Goal: Contribute content: Contribute content

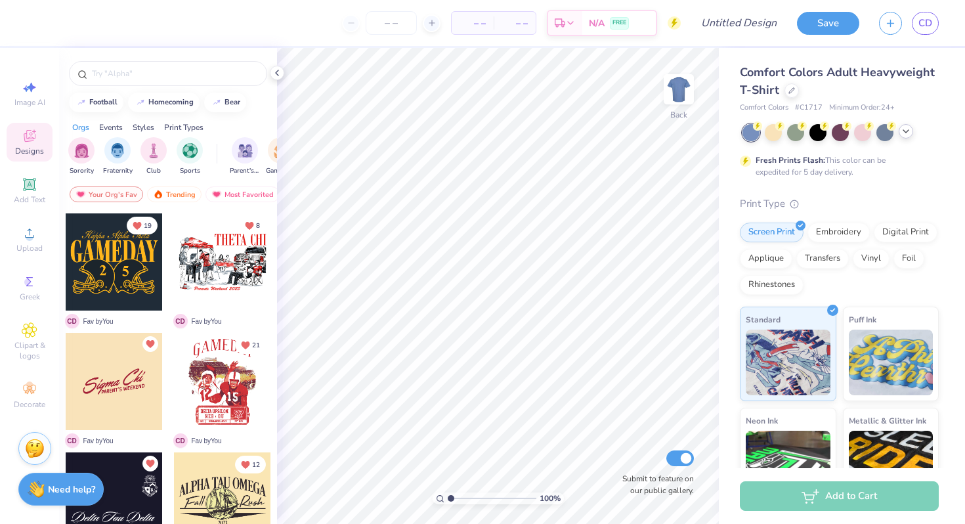
click at [902, 137] on div at bounding box center [906, 131] width 14 height 14
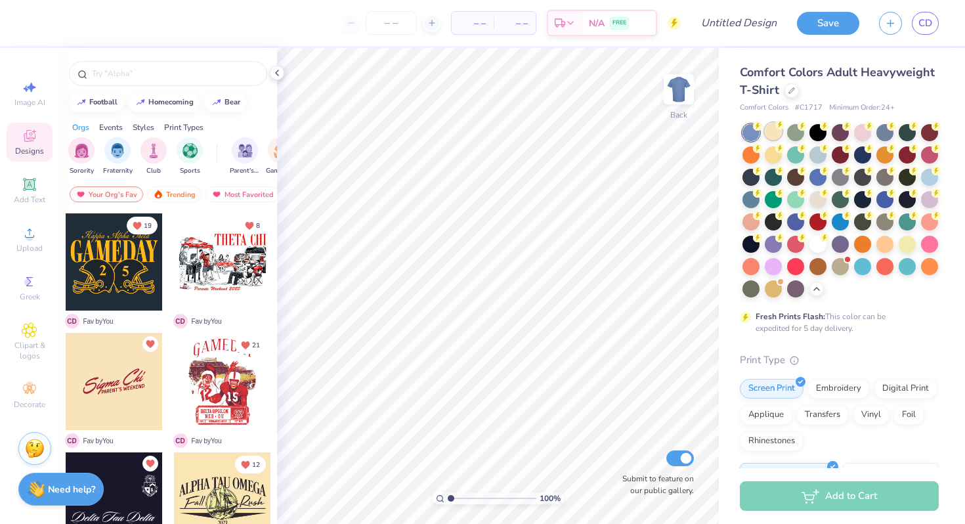
click at [773, 132] on div at bounding box center [773, 131] width 17 height 17
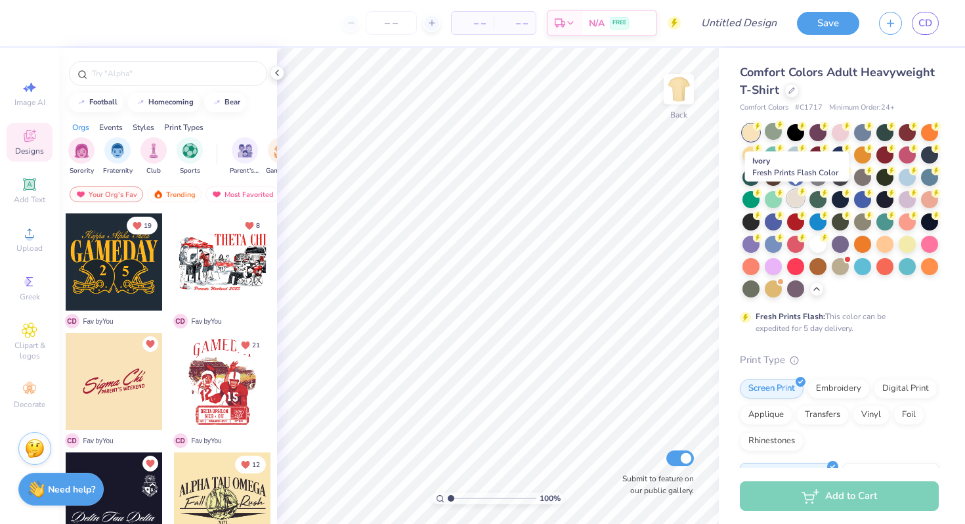
click at [799, 201] on div at bounding box center [795, 198] width 17 height 17
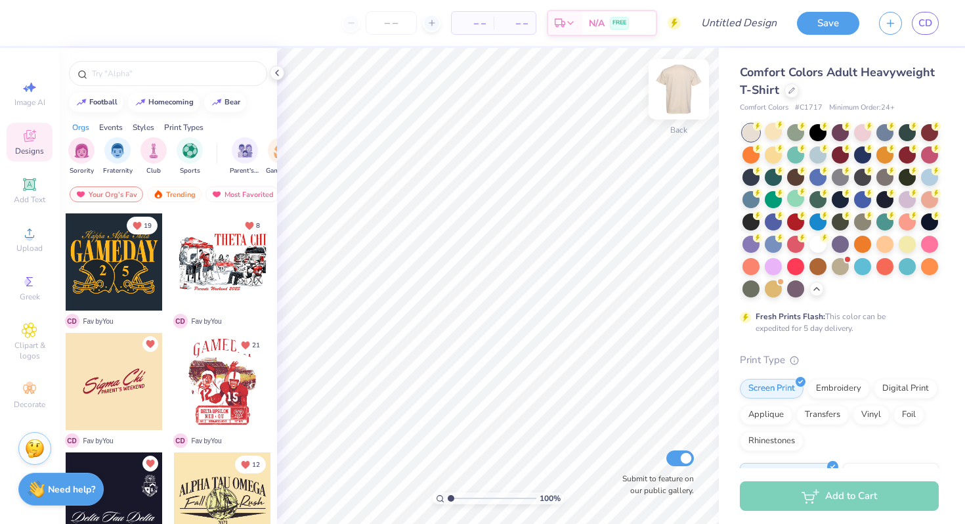
click at [669, 85] on img at bounding box center [679, 89] width 53 height 53
click at [681, 84] on img at bounding box center [679, 89] width 53 height 53
click at [775, 127] on icon at bounding box center [779, 124] width 9 height 9
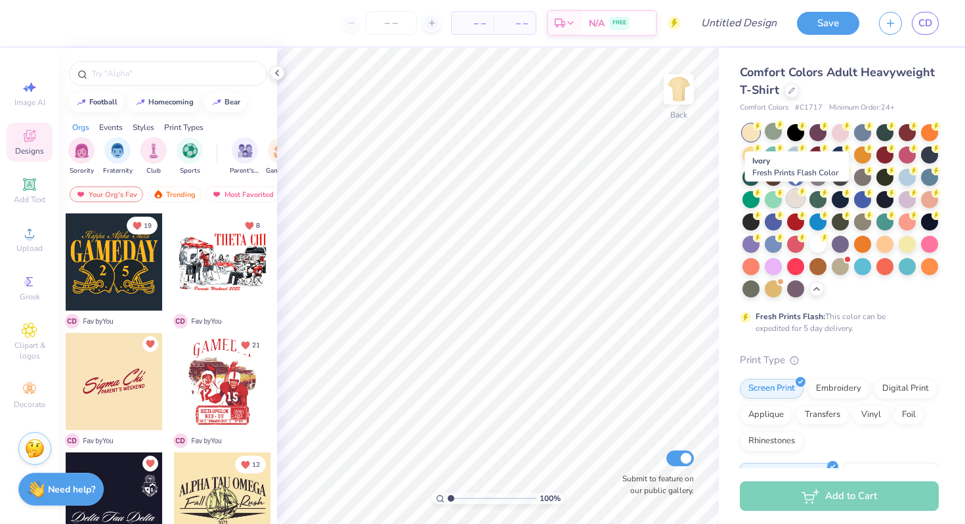
click at [802, 196] on div at bounding box center [795, 198] width 17 height 17
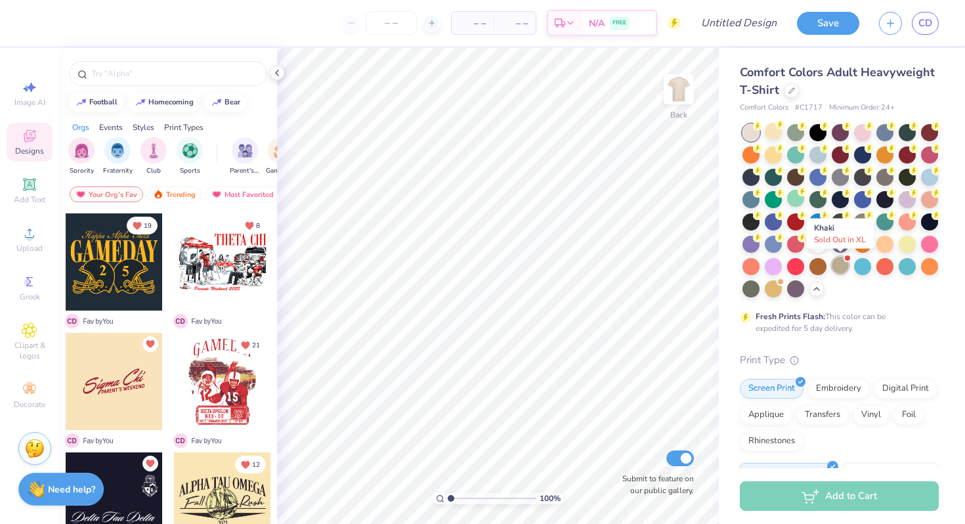
click at [842, 265] on div at bounding box center [840, 265] width 17 height 17
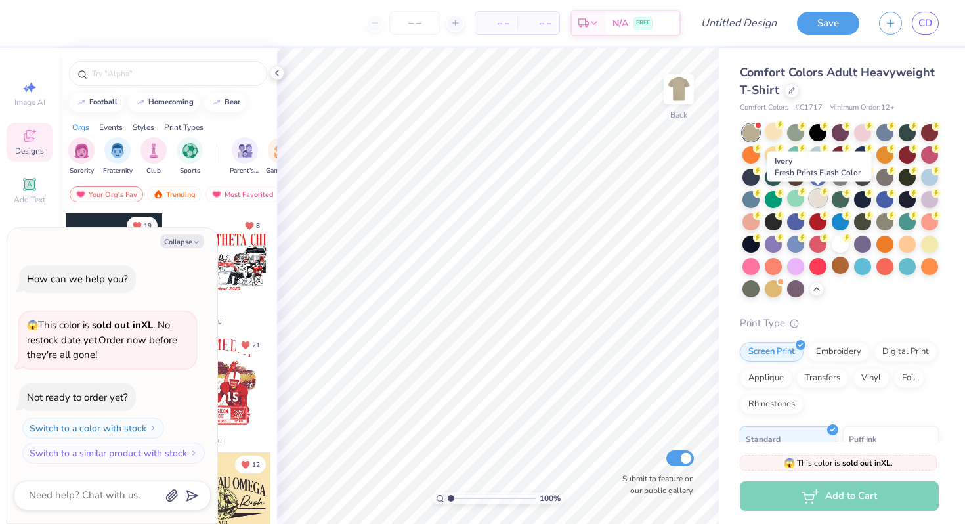
click at [823, 202] on div at bounding box center [817, 198] width 17 height 17
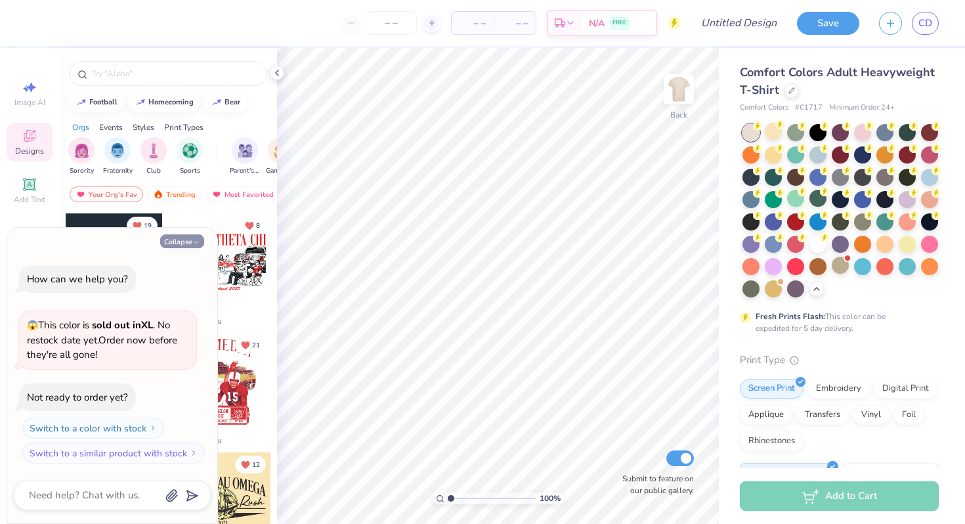
click at [179, 234] on button "Collapse" at bounding box center [182, 241] width 44 height 14
type textarea "x"
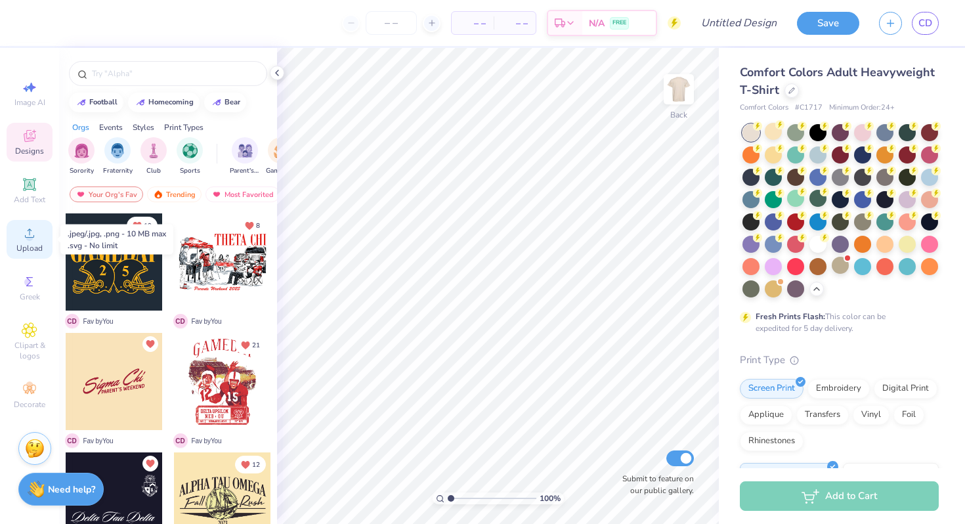
click at [28, 231] on icon at bounding box center [30, 233] width 16 height 16
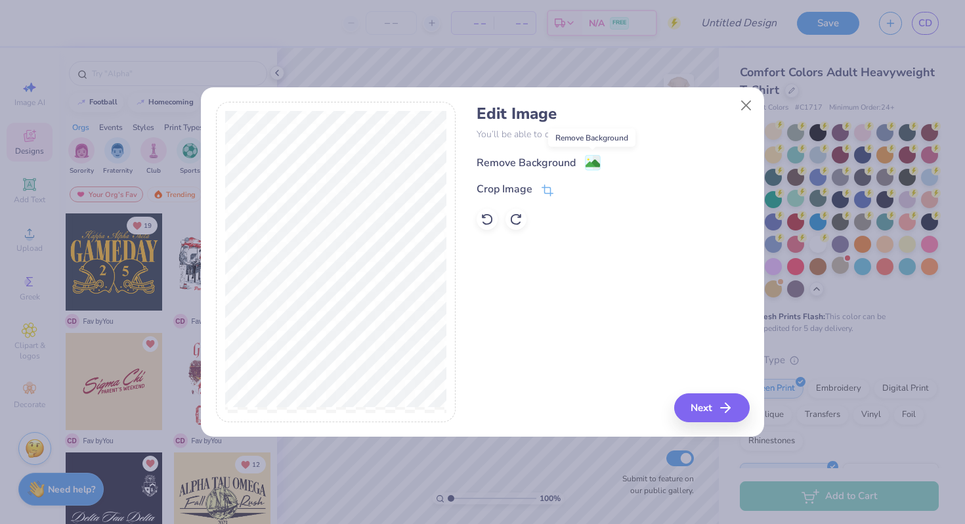
click at [592, 164] on image at bounding box center [593, 163] width 14 height 14
click at [707, 407] on button "Next" at bounding box center [713, 407] width 75 height 29
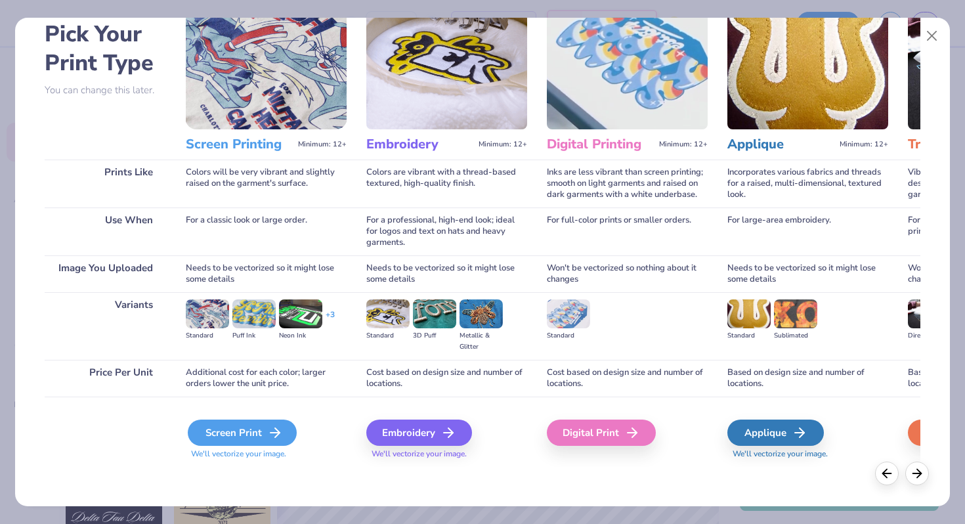
click at [243, 430] on div "Screen Print" at bounding box center [242, 432] width 109 height 26
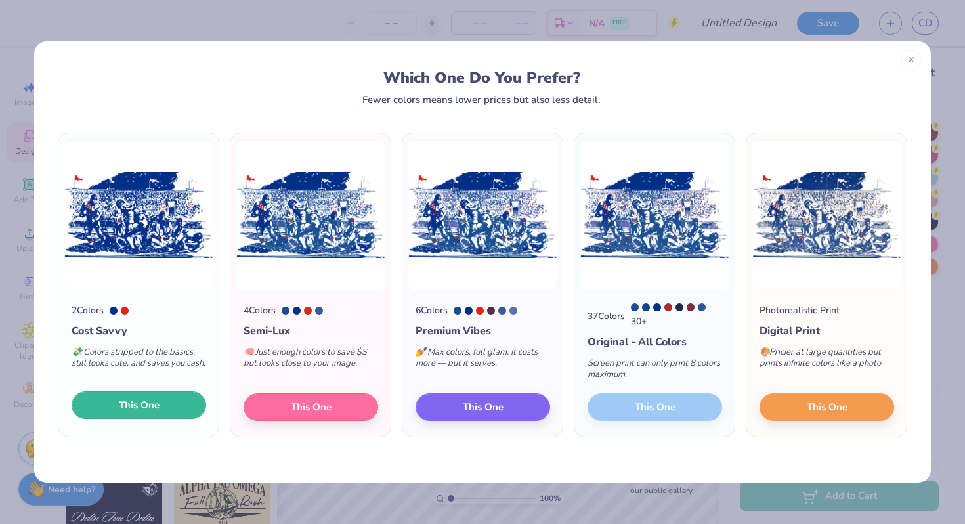
click at [173, 404] on button "This One" at bounding box center [139, 405] width 135 height 28
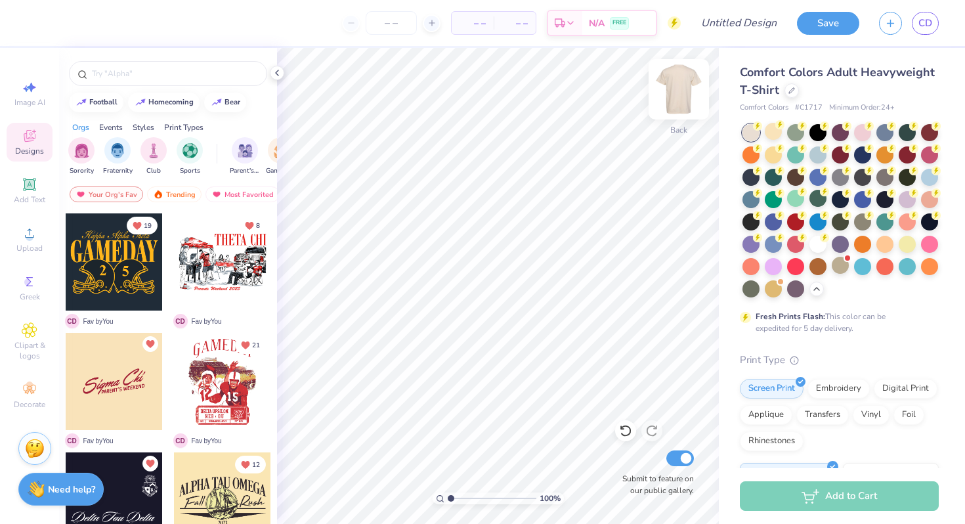
click at [677, 92] on img at bounding box center [679, 89] width 53 height 53
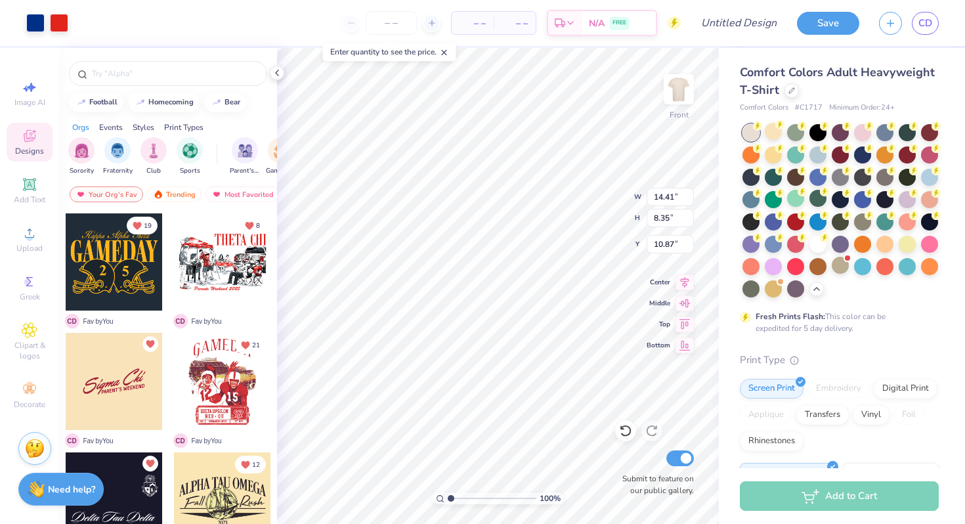
type input "5.93"
click at [668, 198] on input "14.41" at bounding box center [670, 197] width 47 height 18
click at [664, 199] on input "14.41" at bounding box center [670, 197] width 47 height 18
type input "12.00"
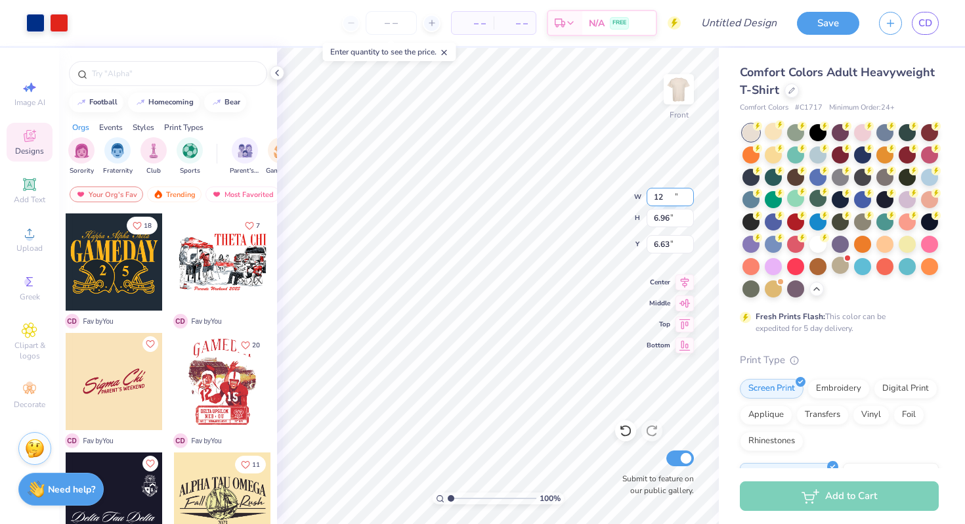
type input "6.96"
type input "6.63"
type input "6.23"
click at [33, 197] on span "Add Text" at bounding box center [30, 199] width 32 height 11
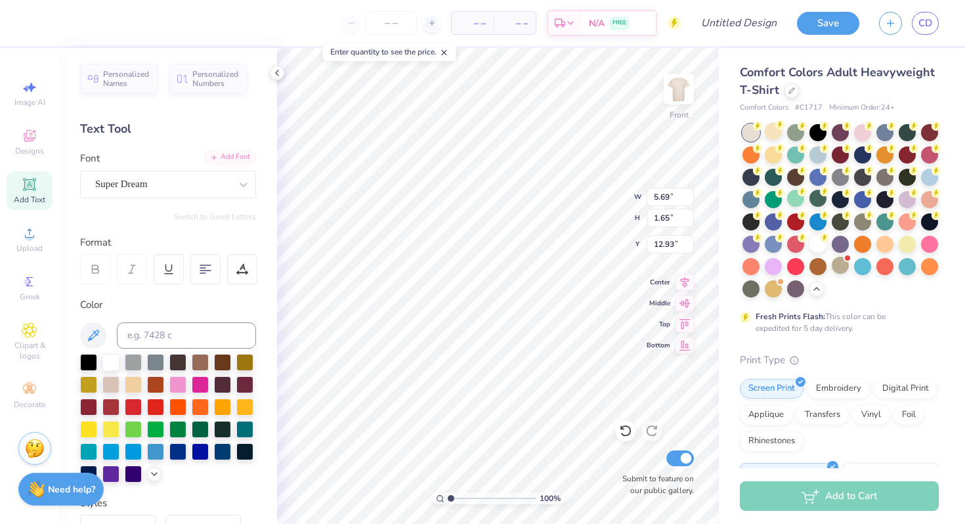
click at [236, 161] on div "Add Font" at bounding box center [230, 157] width 52 height 15
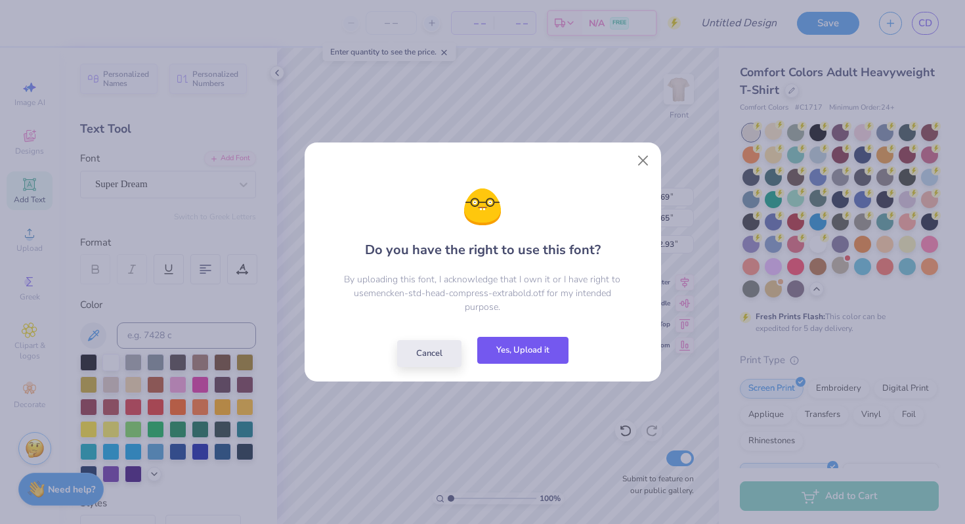
click at [500, 349] on button "Yes, Upload it" at bounding box center [522, 350] width 91 height 27
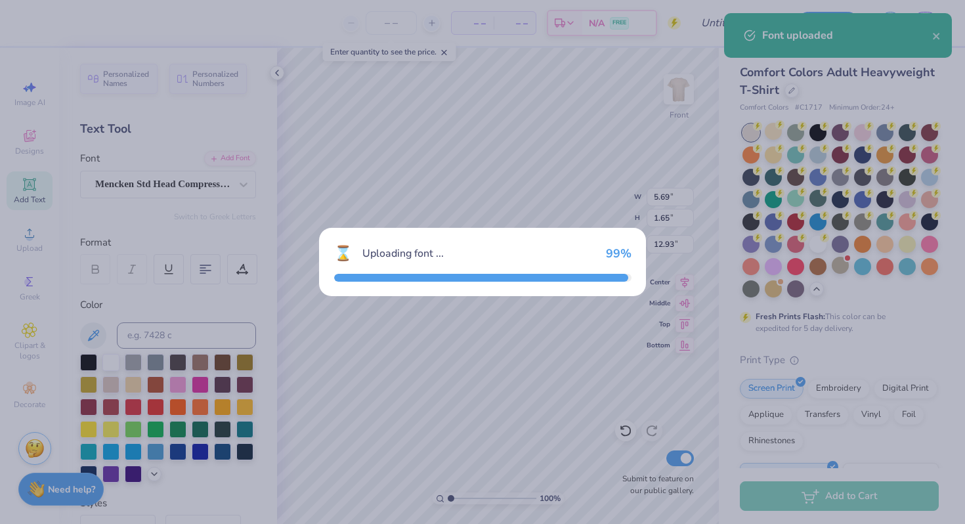
type input "3.39"
type input "1.59"
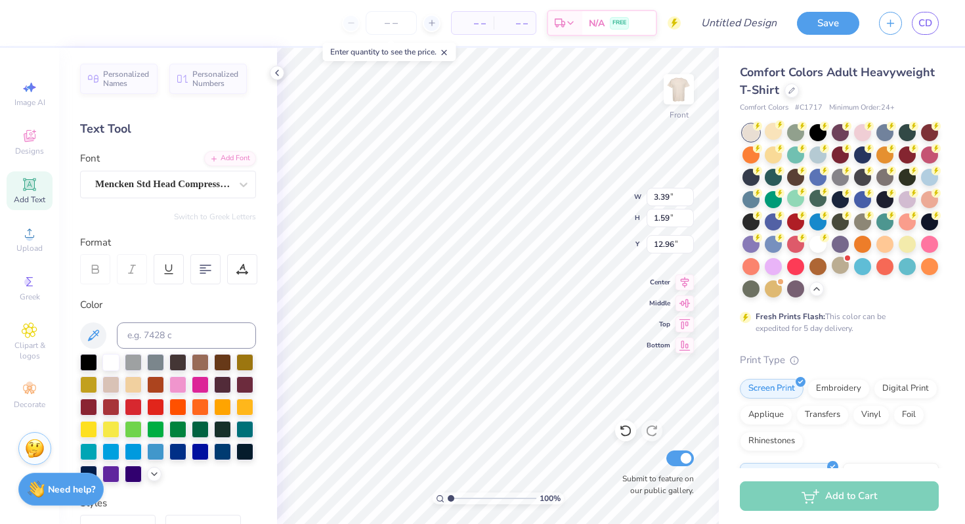
type input "4.65"
type textarea "FIJI x LAMBDA"
type input "4.59"
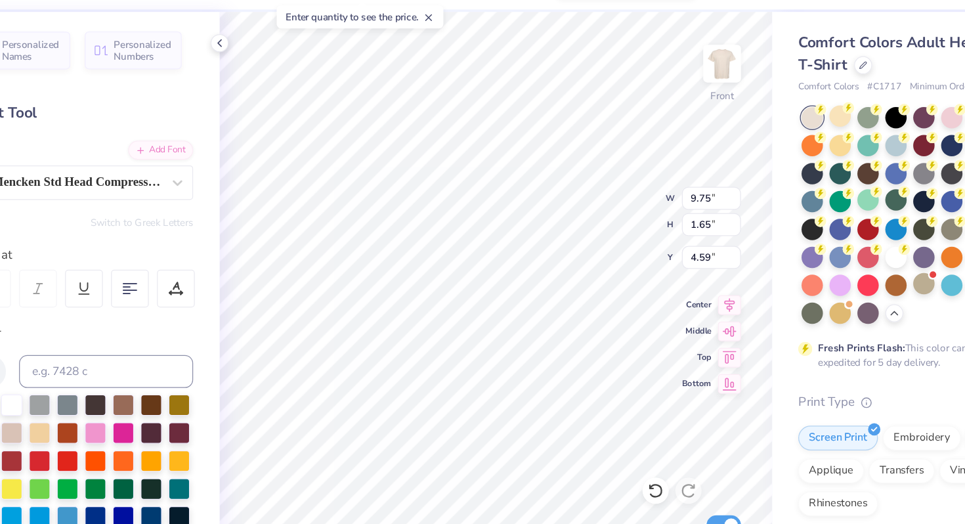
type input "3.27"
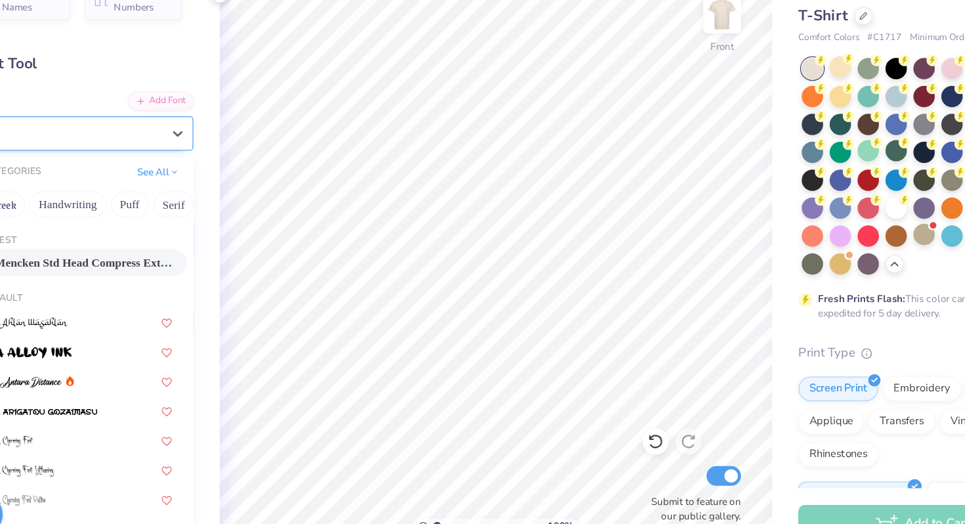
click at [128, 181] on div "Mencken Std Head Compress ExtraBold" at bounding box center [163, 184] width 138 height 20
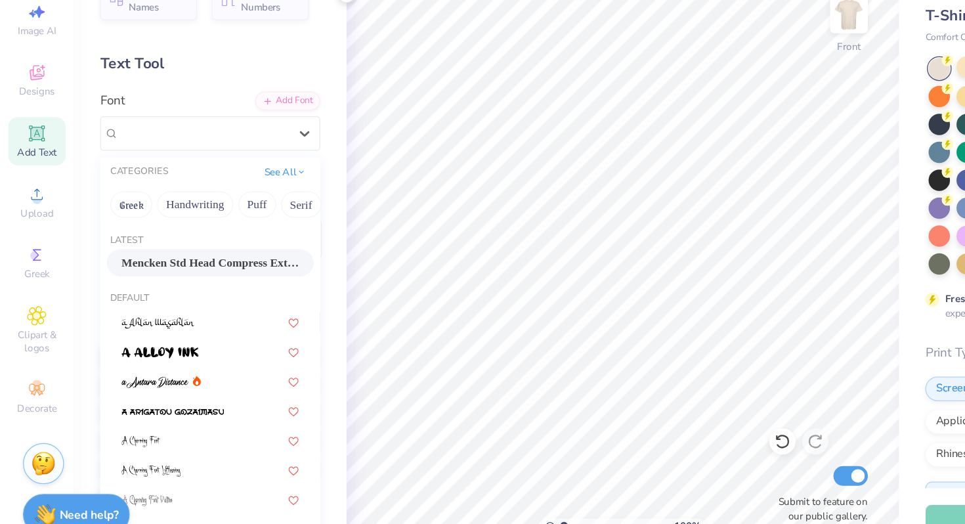
click at [173, 287] on span "Mencken Std Head Compress ExtraBold" at bounding box center [168, 288] width 142 height 14
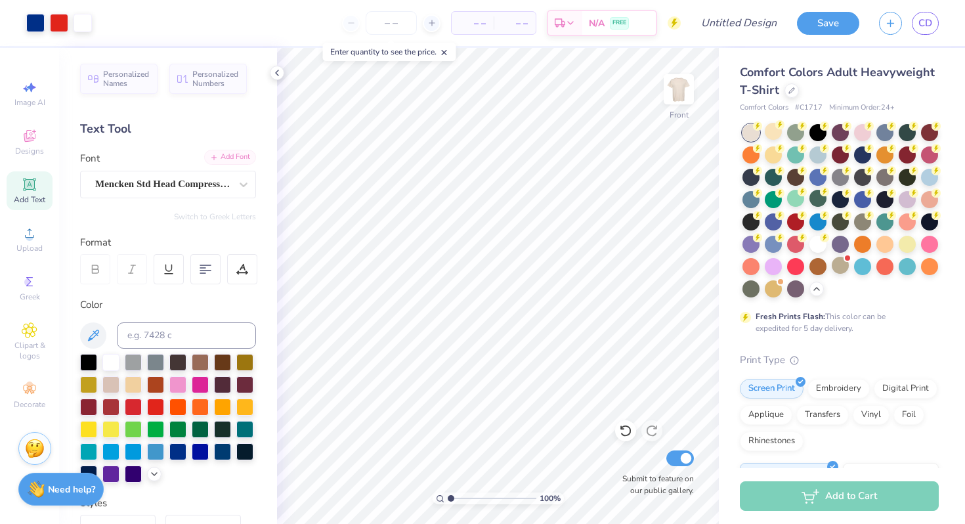
click at [236, 160] on div "Add Font" at bounding box center [230, 157] width 52 height 15
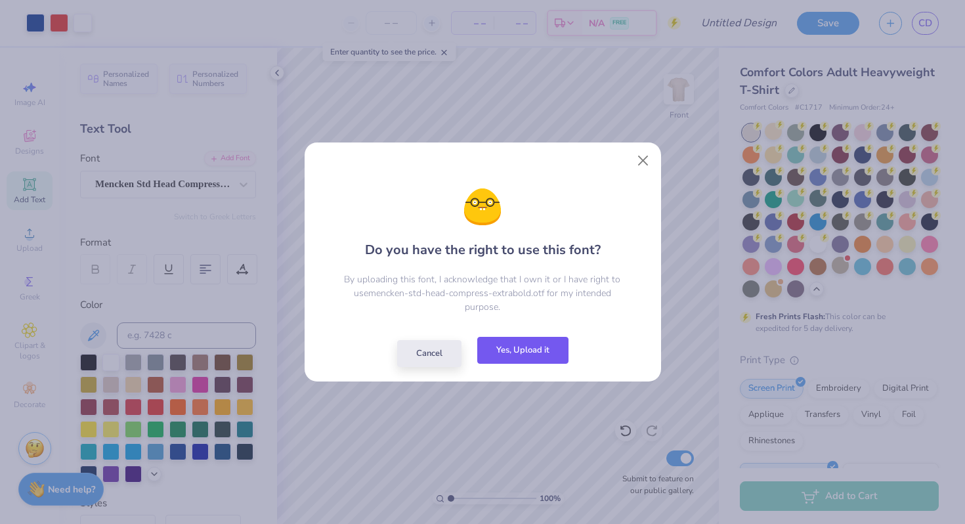
click at [543, 351] on button "Yes, Upload it" at bounding box center [522, 350] width 91 height 27
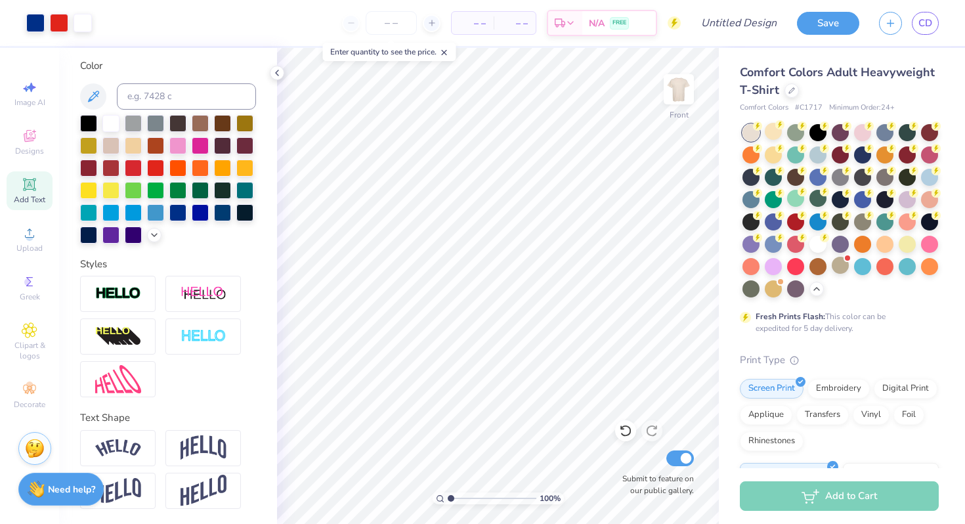
scroll to position [0, 0]
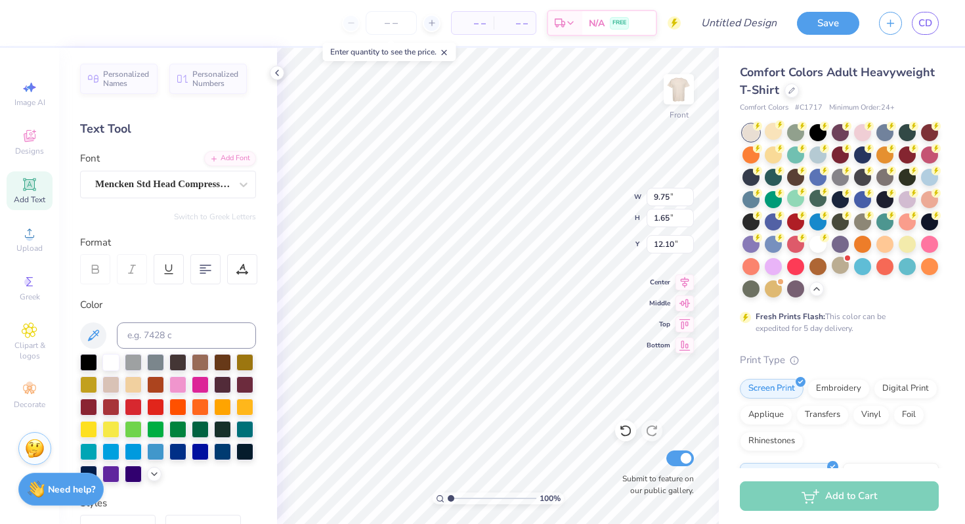
type input "12.10"
type textarea "F"
type textarea "IRON SKILLET 2025"
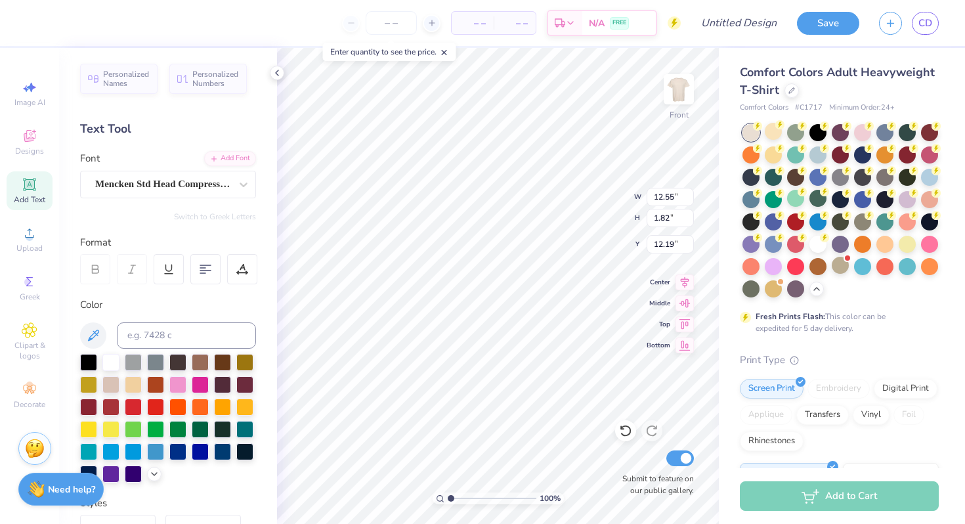
type input "12.19"
click at [660, 196] on input "12.55" at bounding box center [670, 197] width 47 height 18
type input "9.75"
type input "1.65"
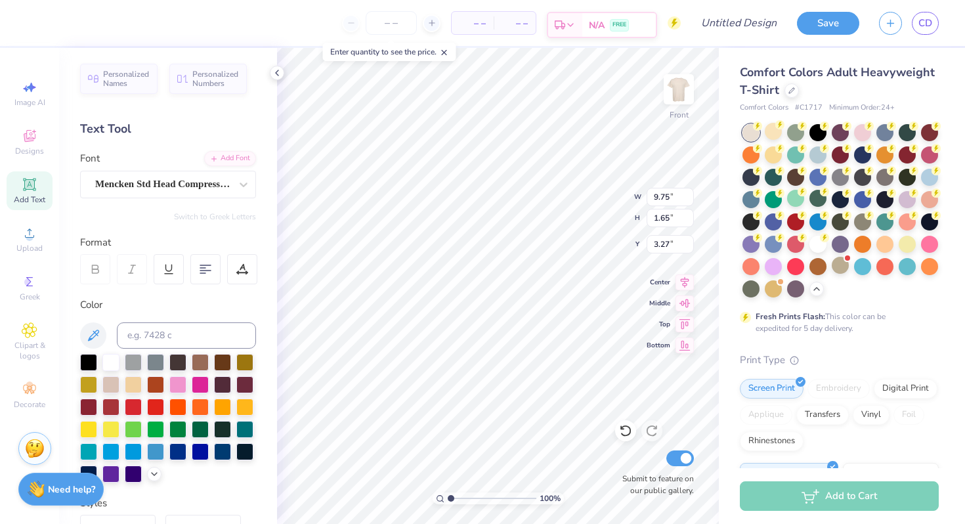
type input "3.27"
click at [661, 215] on input "1.65" at bounding box center [670, 218] width 47 height 18
type input "1.5"
type input "8.87"
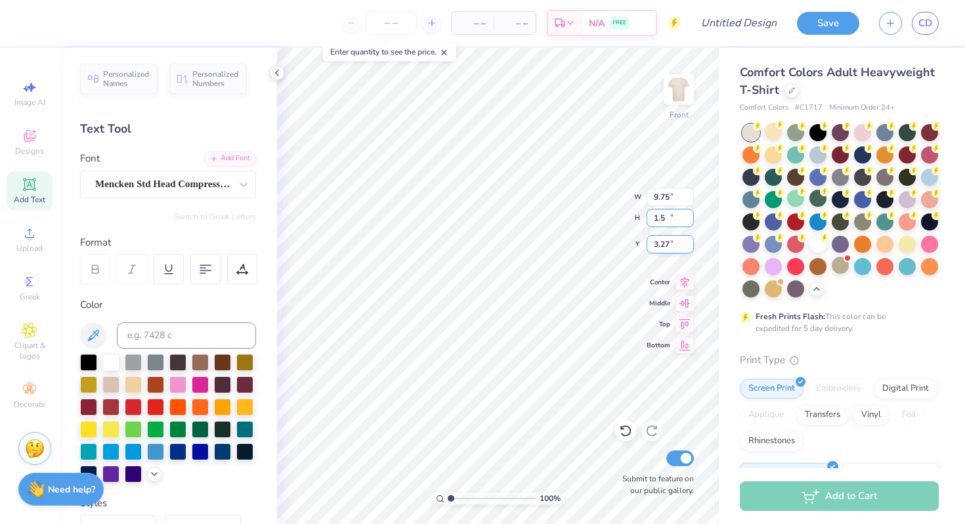
type input "1.50"
type input "3.35"
click at [663, 221] on input "1.82" at bounding box center [670, 218] width 47 height 18
type input "1.5"
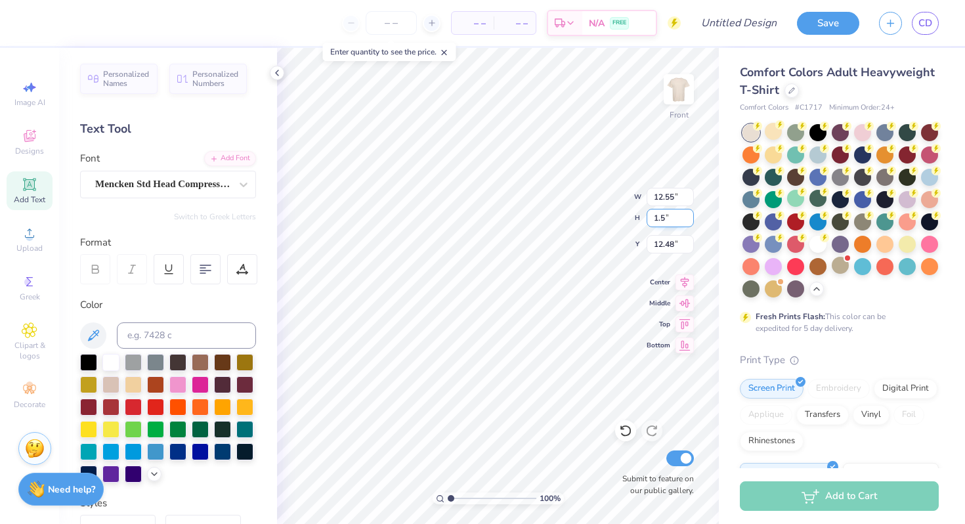
type input "10.32"
type input "1.50"
type input "12.64"
type input "8.87"
type input "3.35"
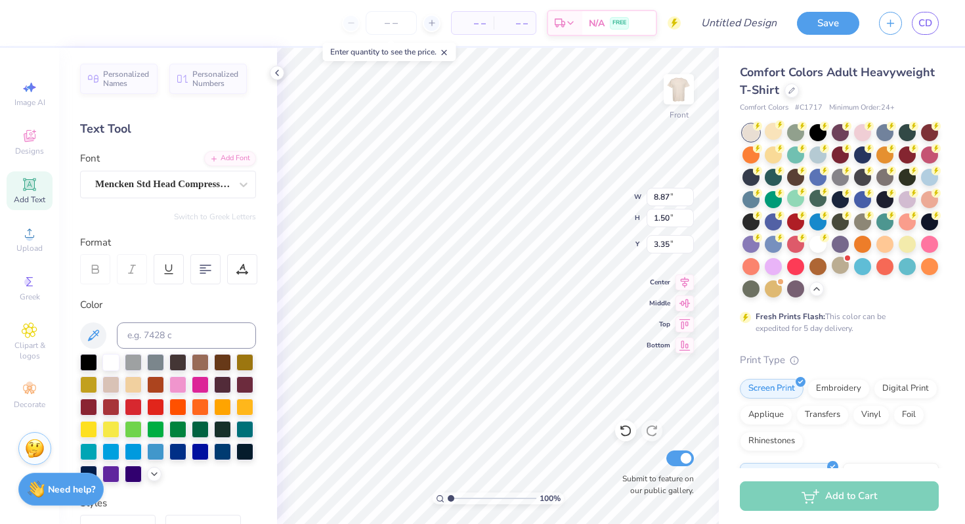
type input "10.32"
type input "12.25"
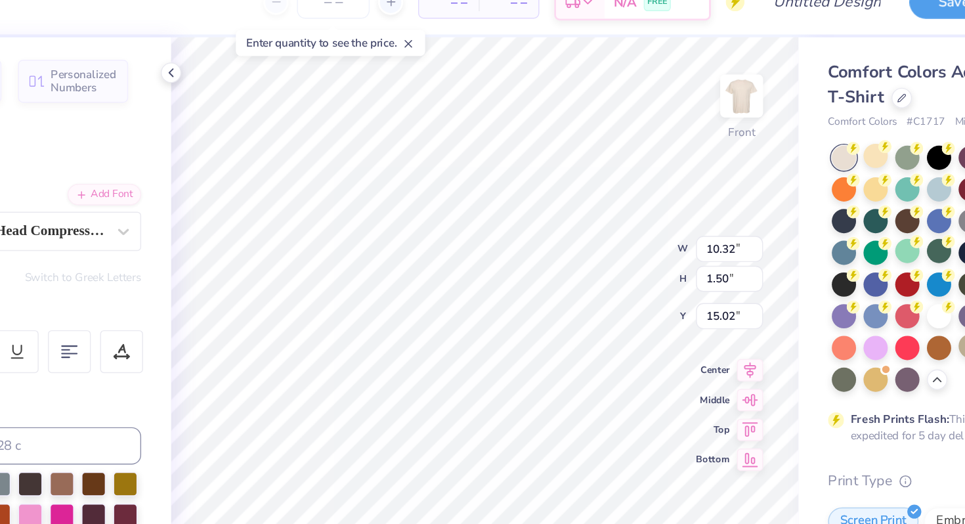
type input "15.02"
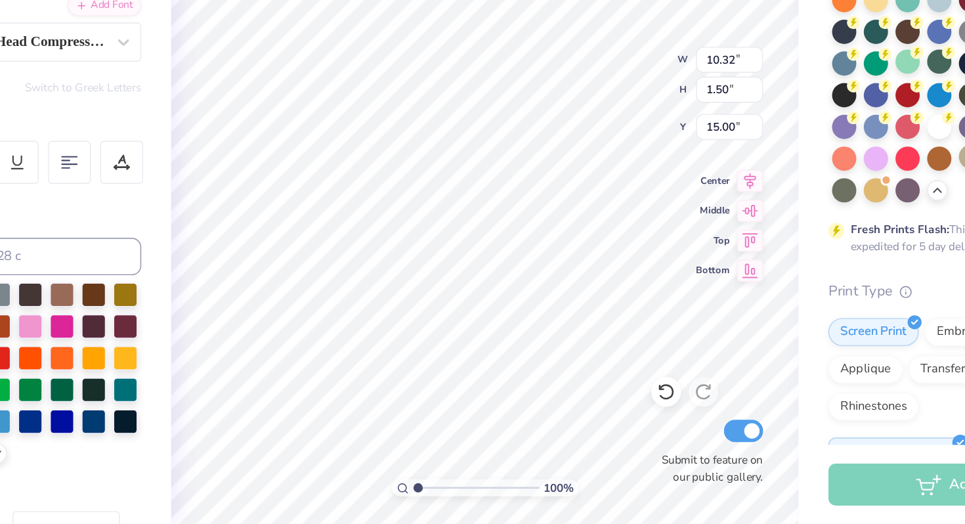
scroll to position [0, 3]
type textarea "="
type textarea "SMU vs TCU"
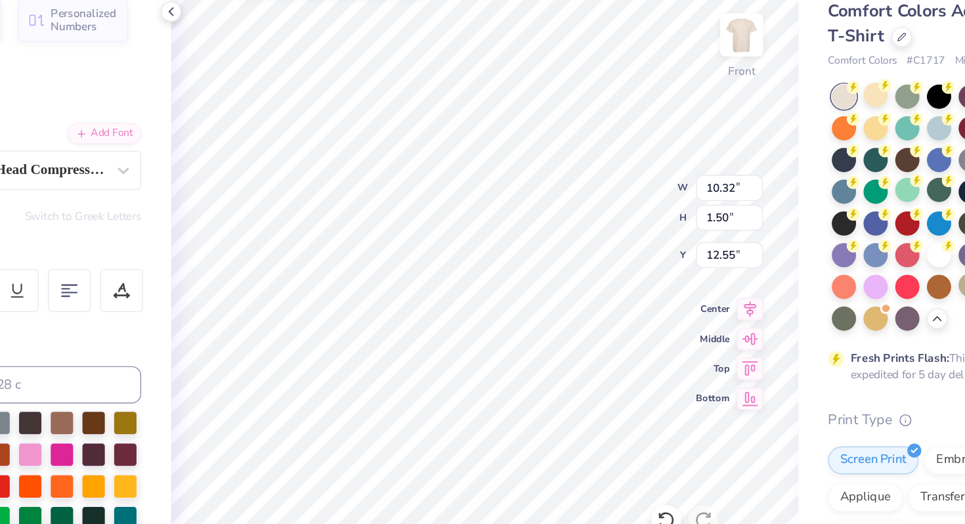
type input "18.45"
type input "12.40"
type input "13.99"
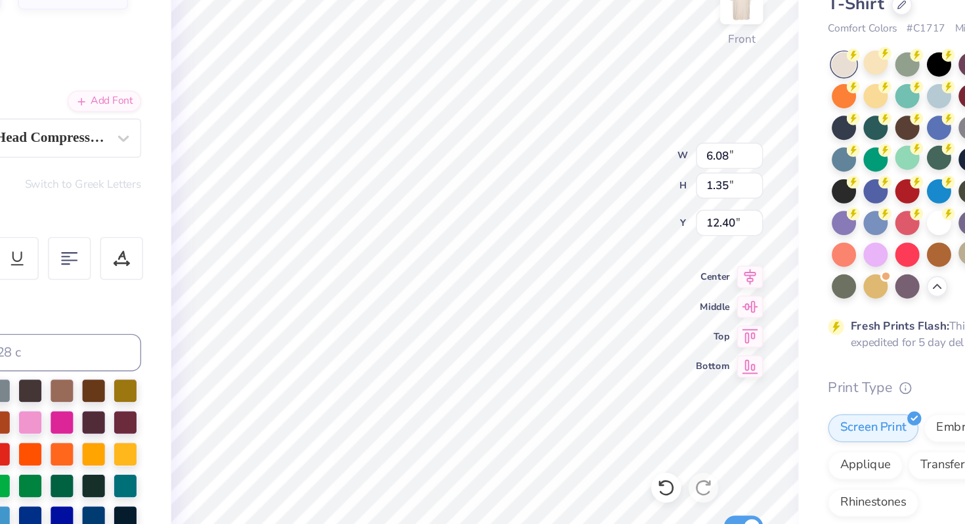
type input "17.42"
type input "10.32"
type input "1.50"
type input "12.25"
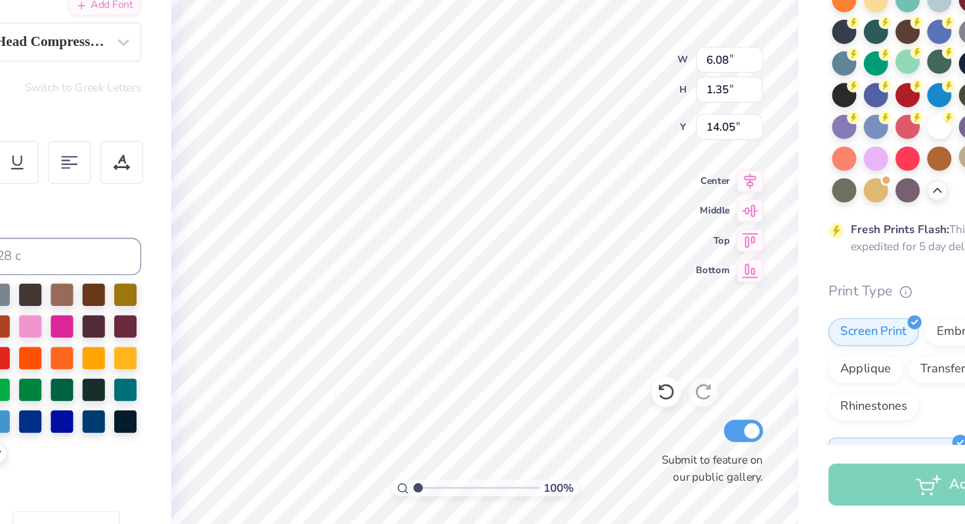
type input "14.05"
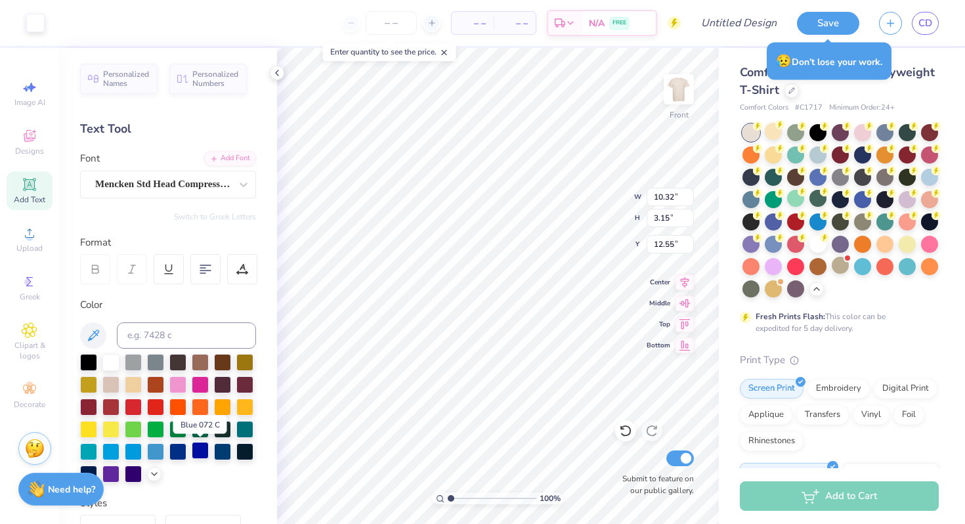
click at [198, 451] on div at bounding box center [200, 450] width 17 height 17
click at [182, 450] on div at bounding box center [177, 450] width 17 height 17
click at [175, 452] on div at bounding box center [177, 450] width 17 height 17
type input "3.05"
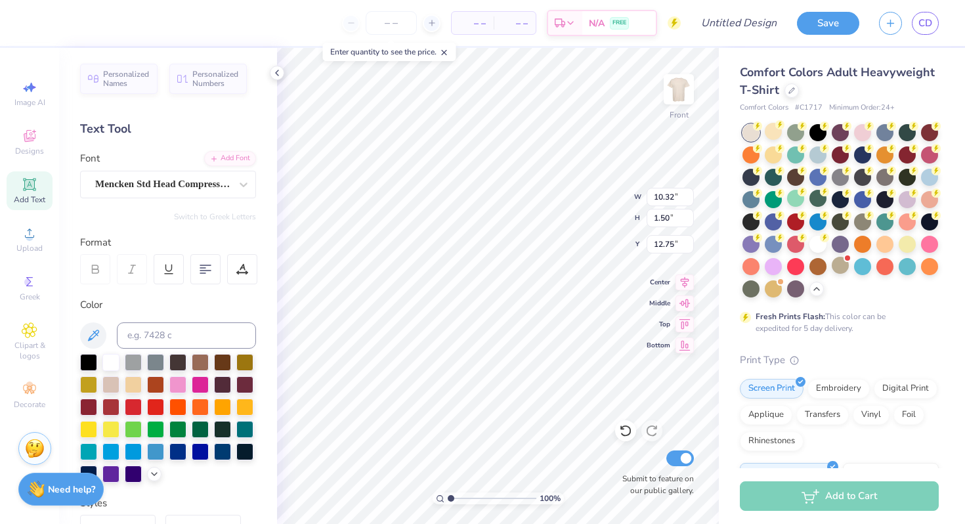
type input "12.55"
type input "12.25"
click at [681, 112] on div "Front" at bounding box center [679, 97] width 30 height 47
click at [683, 96] on img at bounding box center [679, 89] width 53 height 53
click at [35, 21] on div at bounding box center [35, 21] width 18 height 18
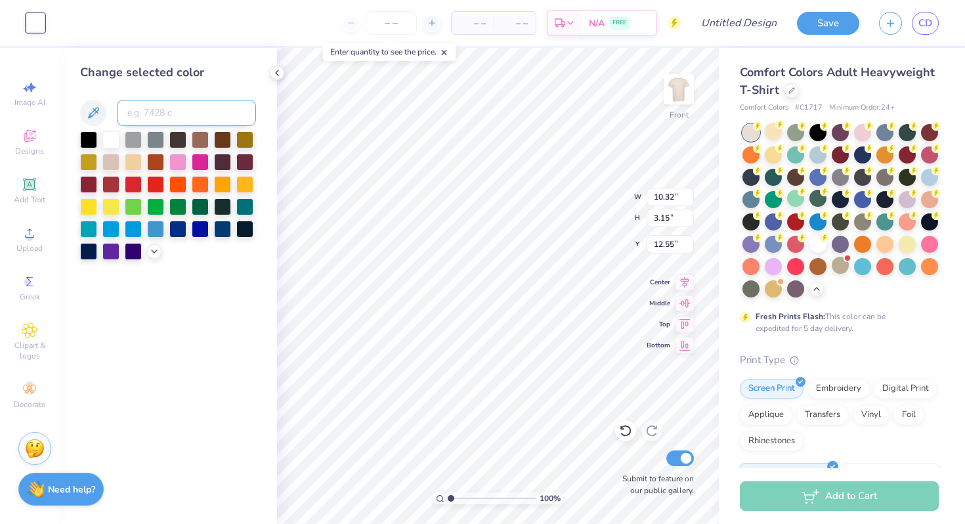
click at [156, 108] on input at bounding box center [186, 113] width 139 height 26
type input "287"
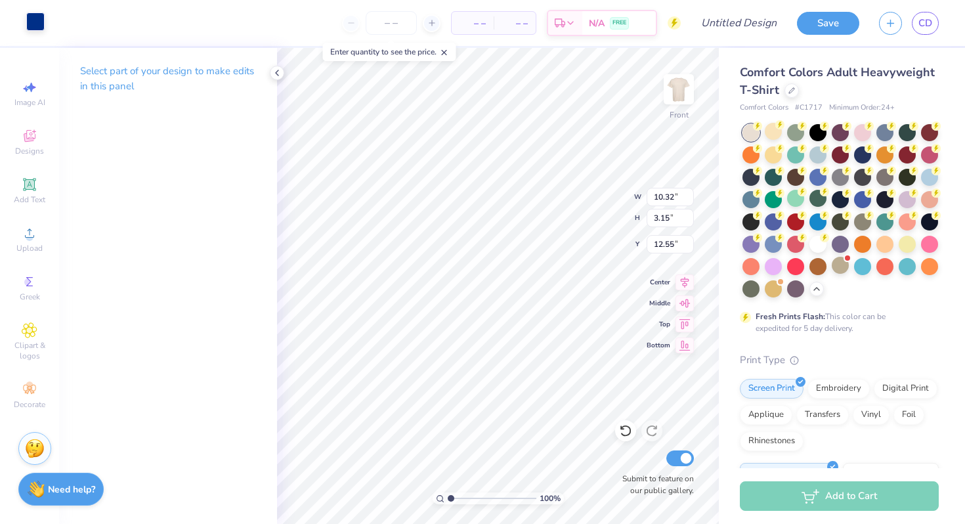
click at [33, 18] on div at bounding box center [35, 21] width 18 height 18
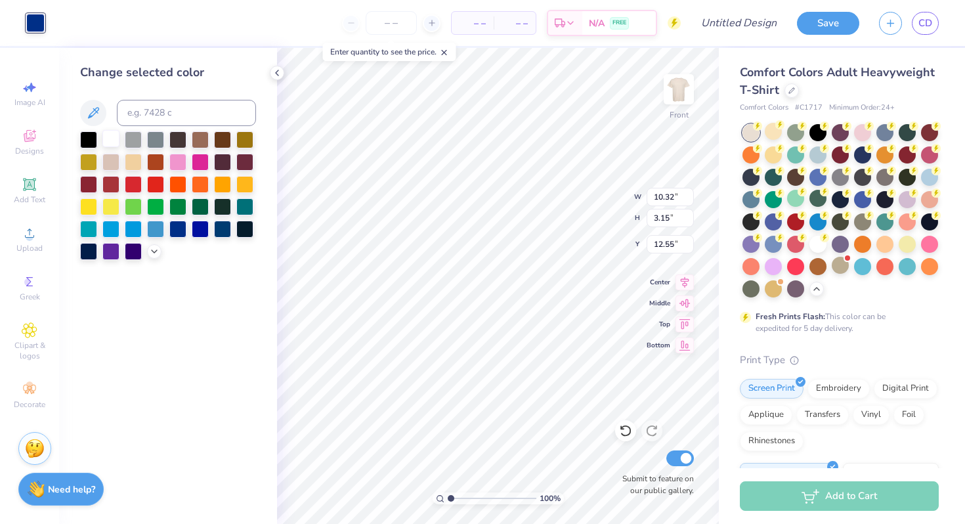
click at [102, 131] on div at bounding box center [110, 138] width 17 height 17
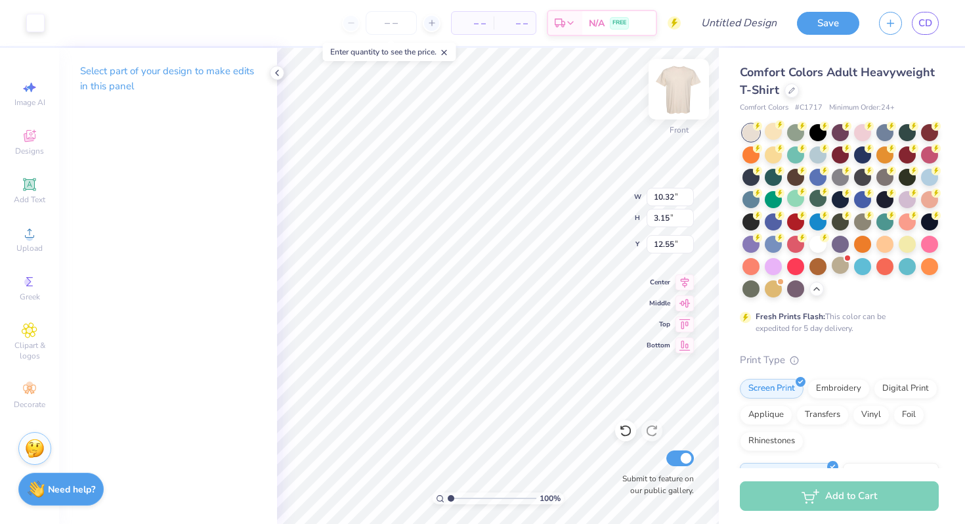
click at [674, 76] on img at bounding box center [679, 89] width 53 height 53
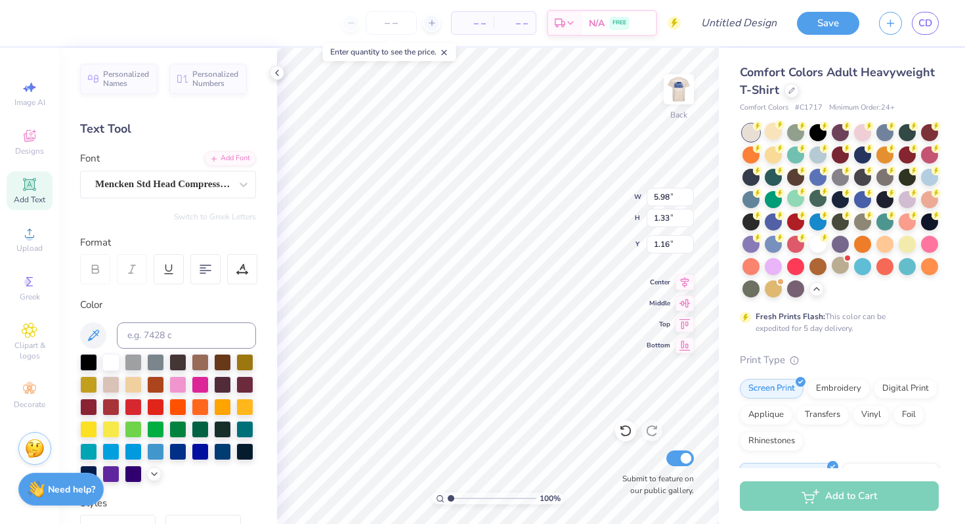
type input "4.84"
type input "2.48"
type input "0.55"
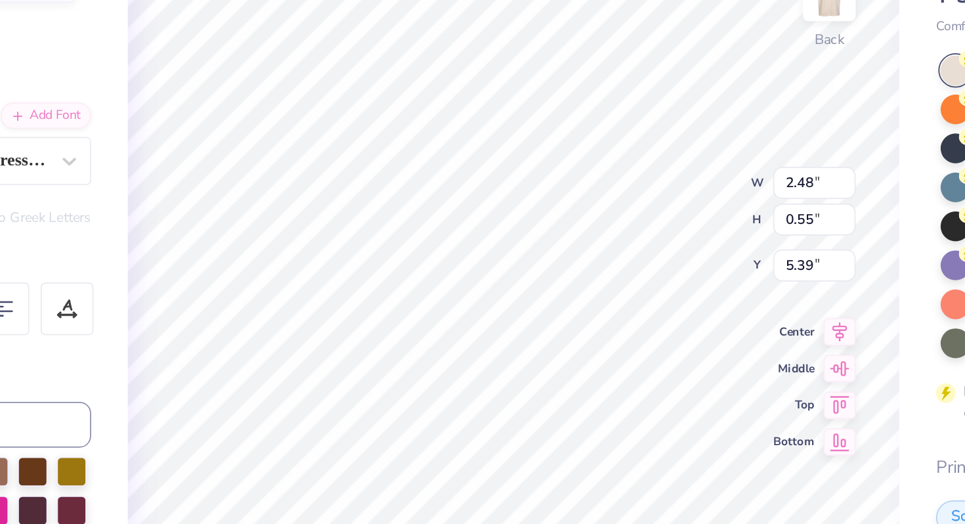
type input "3.00"
click at [661, 195] on input "2.48" at bounding box center [670, 197] width 47 height 18
type input "3.00"
type input "0.67"
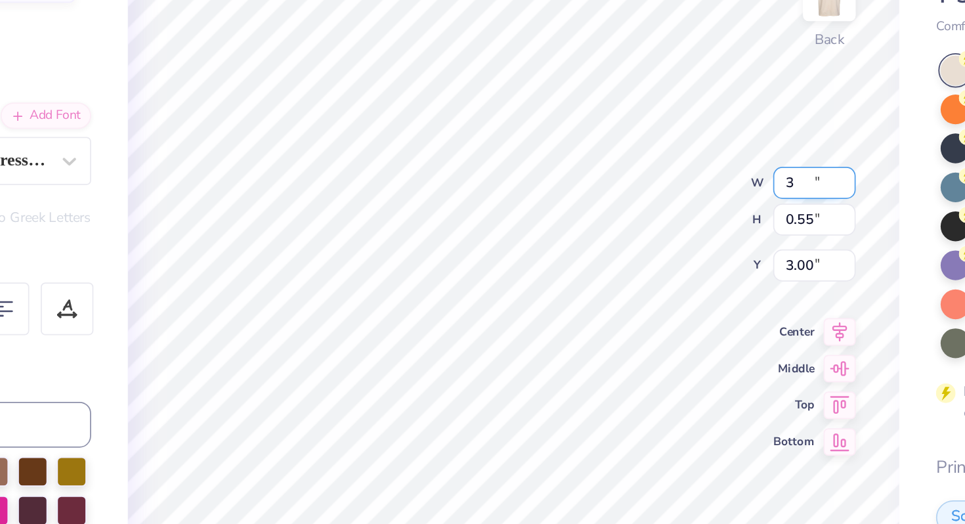
type input "2.94"
type input "4.82"
type input "0.70"
type input "3.00"
type input "0.67"
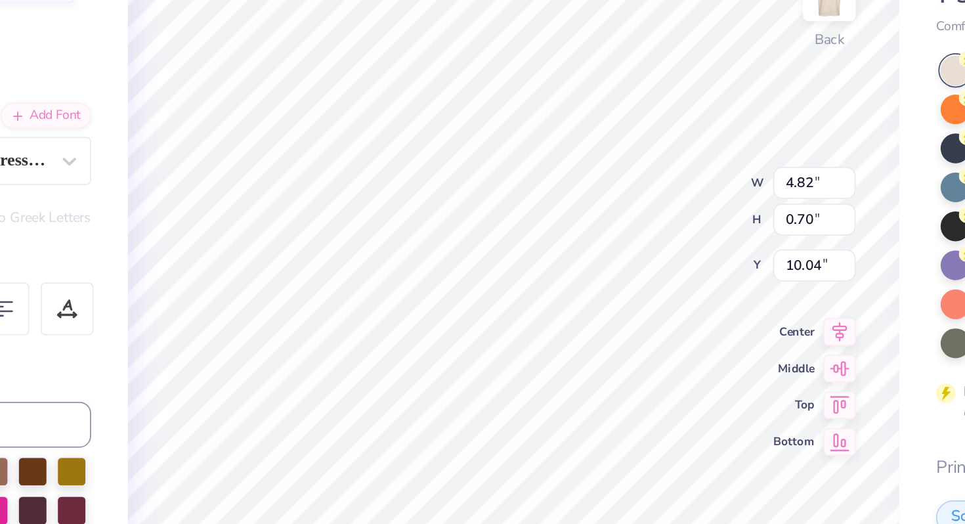
type input "2.94"
click at [659, 215] on input "0.67" at bounding box center [670, 218] width 47 height 18
click at [666, 215] on input "0.67" at bounding box center [670, 218] width 47 height 18
click at [670, 218] on input "0.67" at bounding box center [670, 218] width 47 height 18
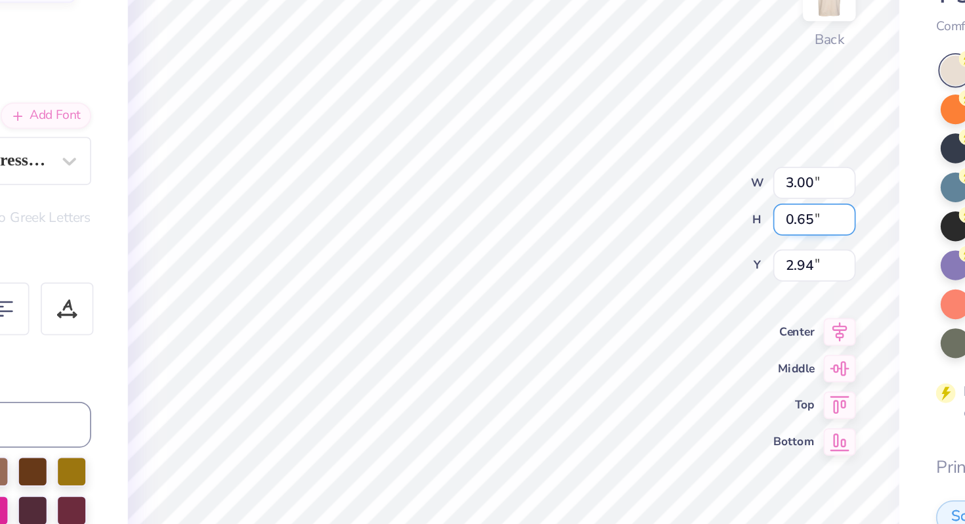
type input "0.65"
type input "2.92"
type input "2.95"
type input "4.82"
type input "0.70"
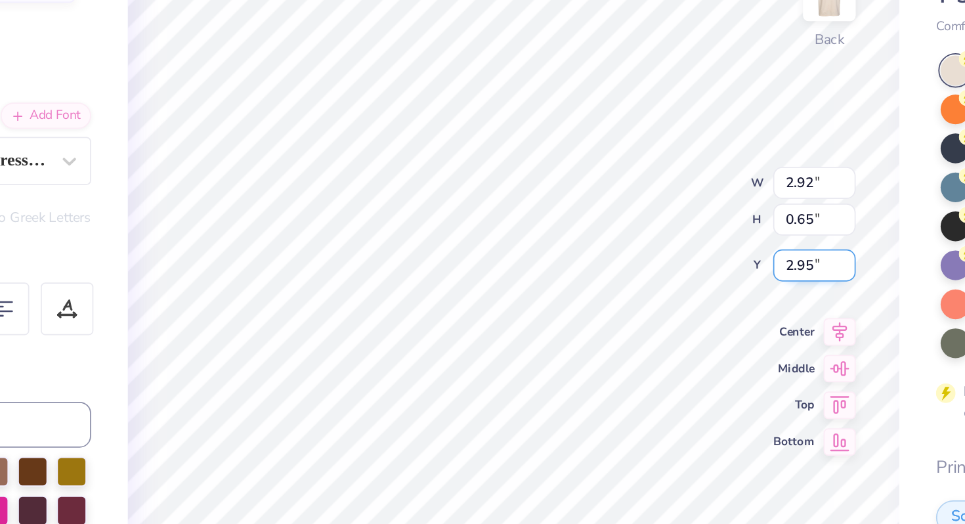
type input "10.02"
click at [669, 215] on input "0.70" at bounding box center [670, 218] width 47 height 18
type input "0.65"
type input "4.47"
type input "10.05"
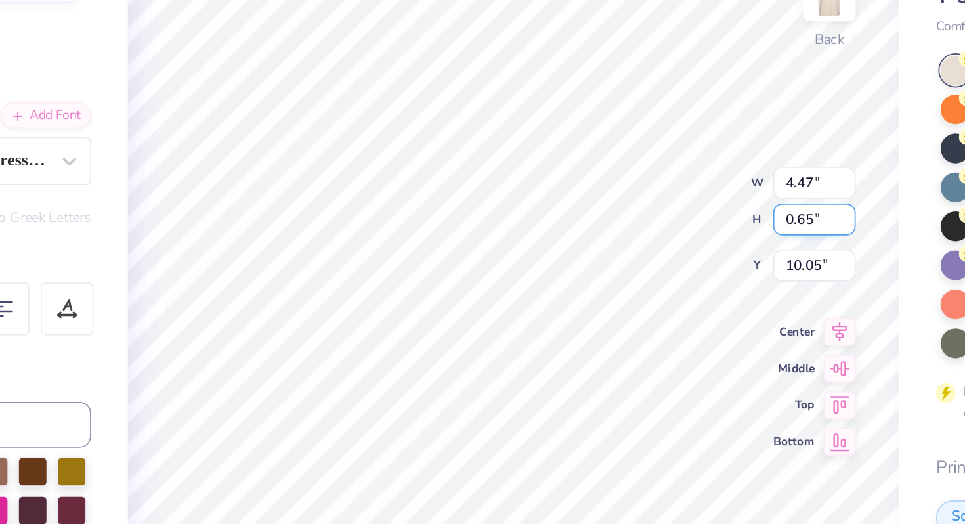
click at [612, 218] on div "100 % Back W 4.47 4.47 " H 0.65 0.65 " Y 10.05 10.05 " Center Middle Top Bottom…" at bounding box center [498, 286] width 442 height 476
type input "3.60"
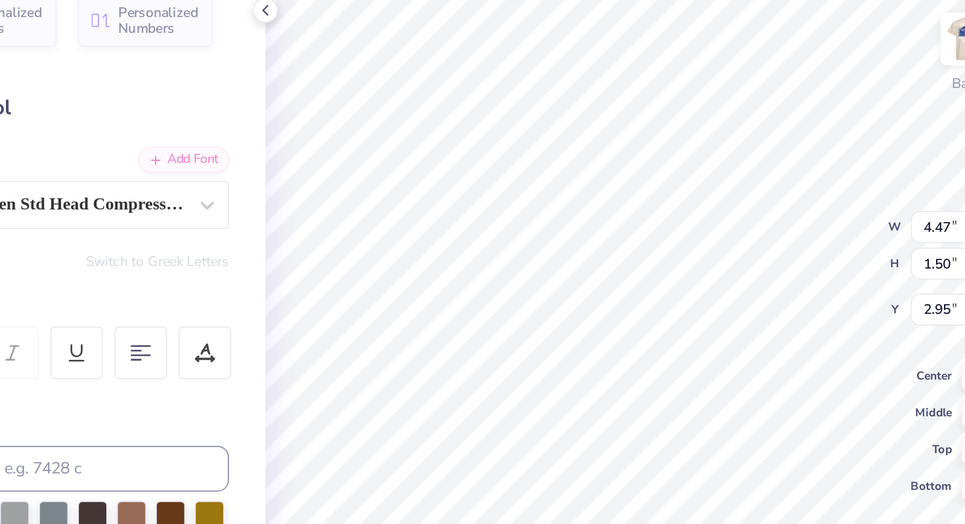
type input "3.00"
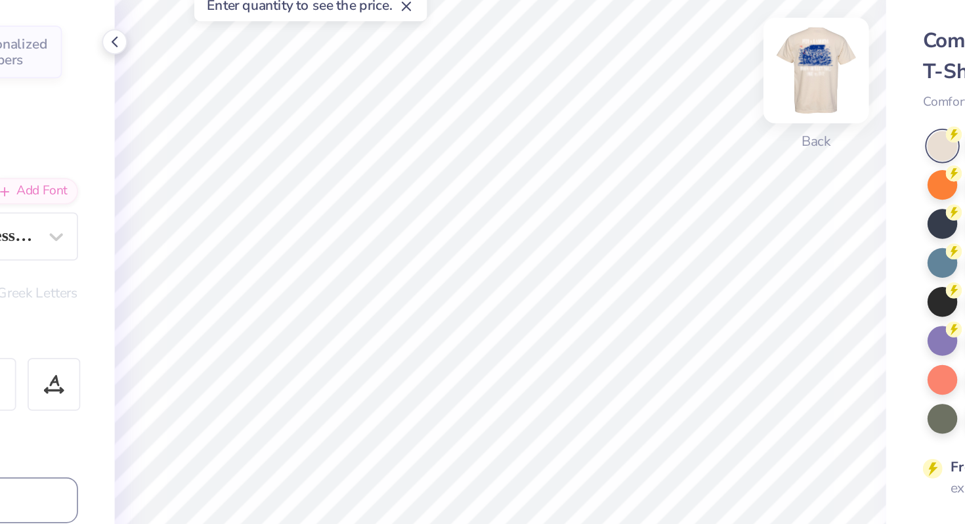
click at [679, 89] on img at bounding box center [679, 89] width 53 height 53
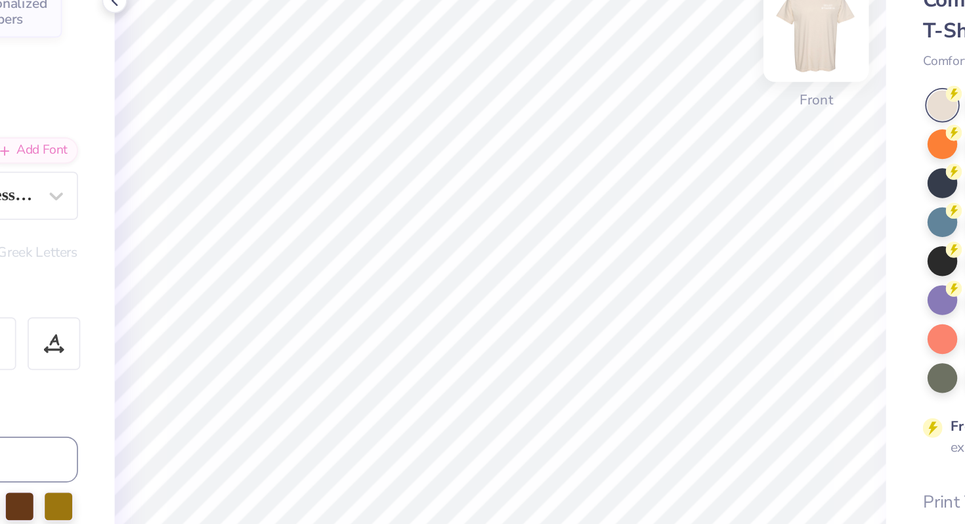
click at [681, 88] on img at bounding box center [679, 89] width 53 height 53
click at [676, 110] on img at bounding box center [679, 89] width 53 height 53
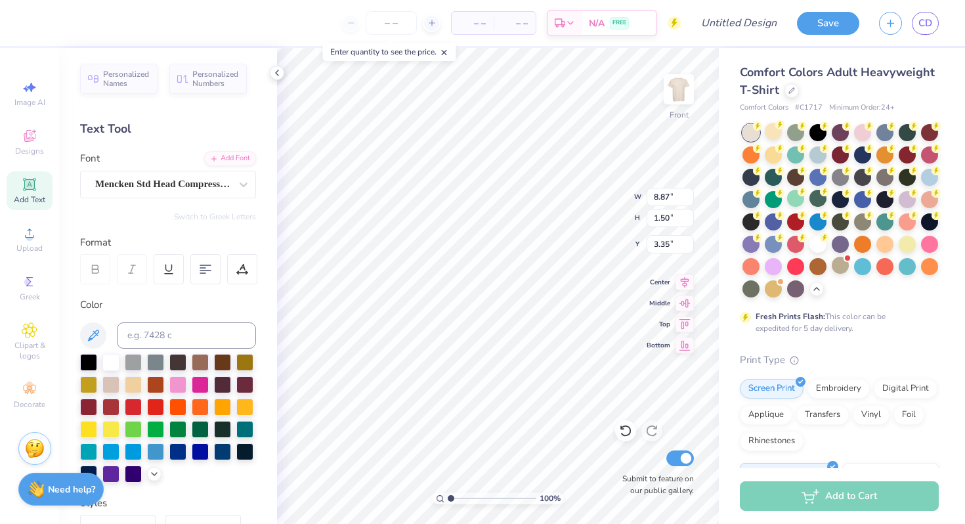
click at [24, 24] on div at bounding box center [13, 23] width 26 height 46
click at [16, 26] on div at bounding box center [13, 23] width 26 height 46
click at [171, 331] on input at bounding box center [186, 335] width 139 height 26
type input "485"
click at [133, 407] on div at bounding box center [133, 405] width 17 height 17
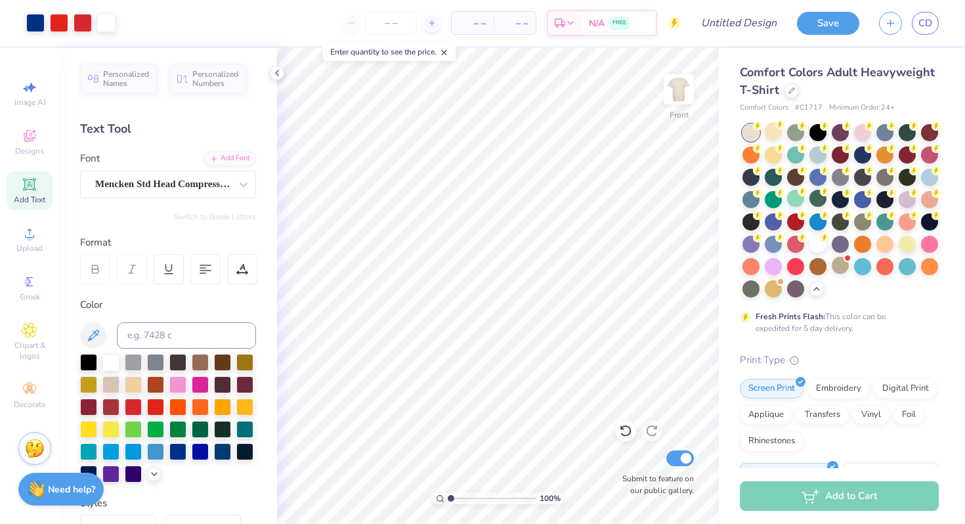
click at [358, 44] on div "Enter quantity to see the price." at bounding box center [389, 52] width 133 height 18
click at [683, 90] on img at bounding box center [679, 89] width 53 height 53
click at [677, 93] on img at bounding box center [679, 89] width 53 height 53
click at [133, 407] on div at bounding box center [133, 405] width 17 height 17
click at [130, 403] on div at bounding box center [133, 405] width 17 height 17
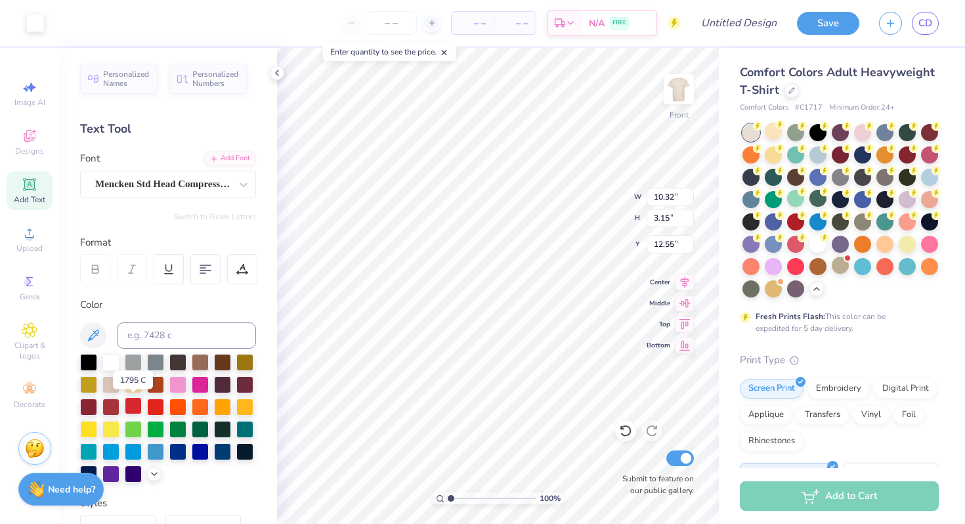
click at [138, 405] on div at bounding box center [133, 405] width 17 height 17
click at [27, 12] on div at bounding box center [35, 21] width 18 height 18
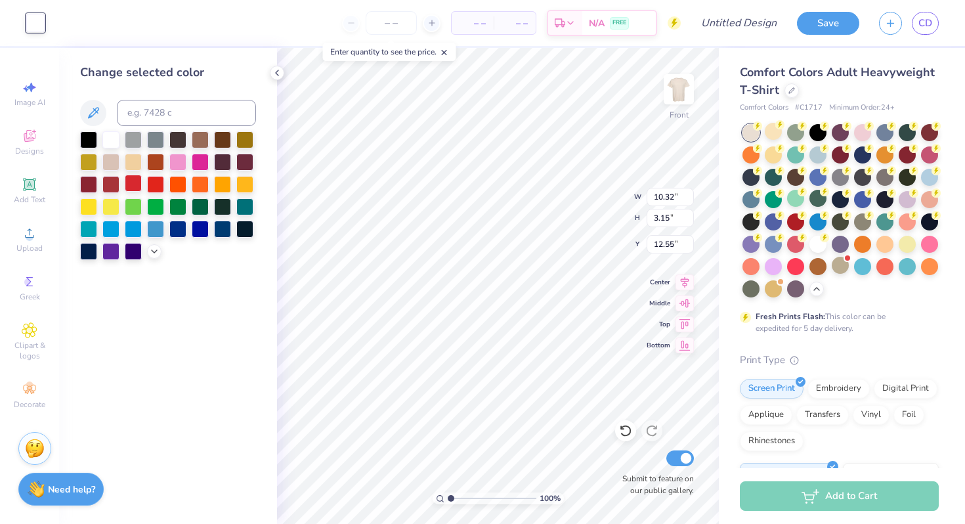
click at [130, 187] on div at bounding box center [133, 183] width 17 height 17
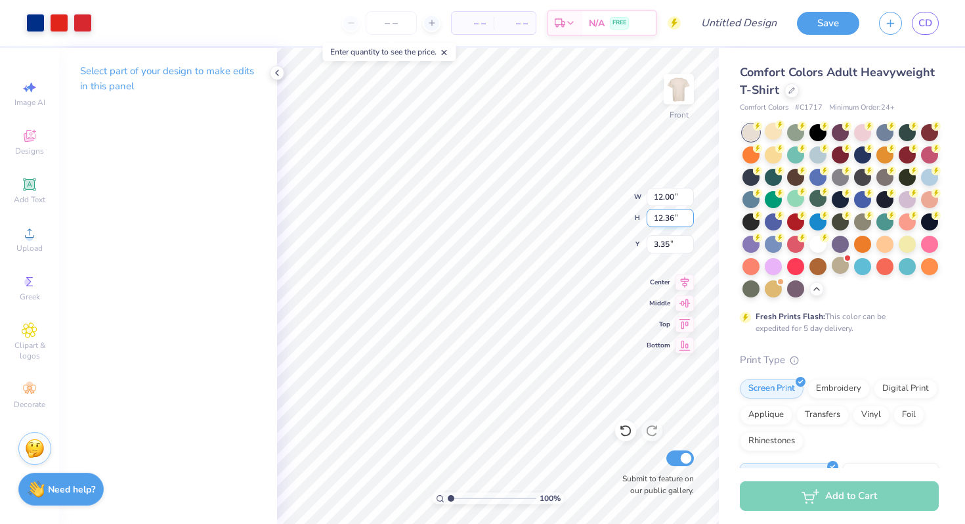
click at [668, 221] on input "12.36" at bounding box center [670, 218] width 47 height 18
type input "11"
type input "10.68"
type input "11.00"
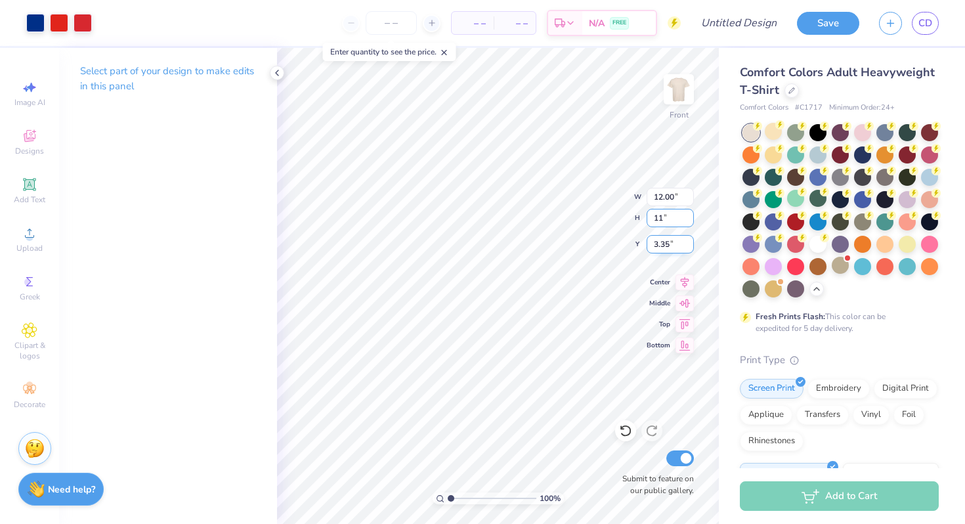
type input "4.03"
click at [660, 217] on input "3.15" at bounding box center [670, 218] width 47 height 18
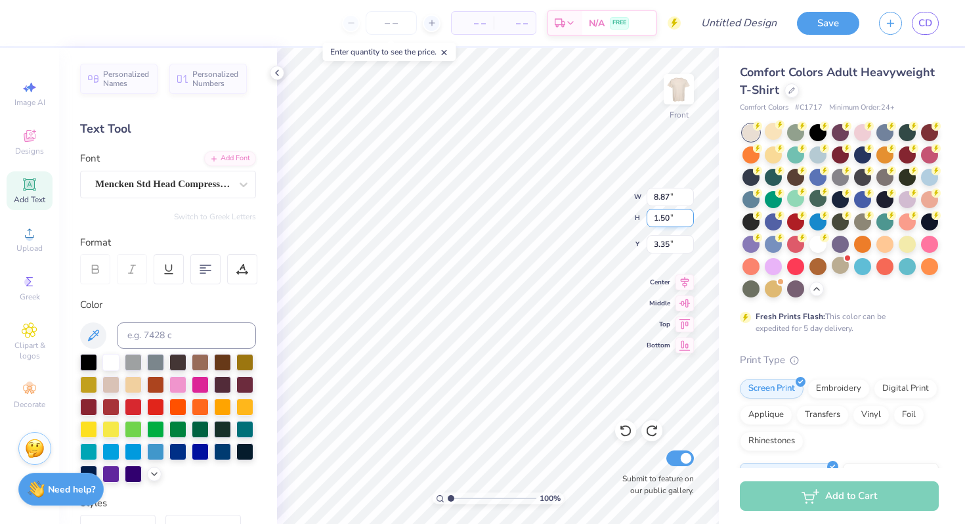
click at [662, 217] on input "1.50" at bounding box center [670, 218] width 47 height 18
type input "1.25"
type input "7.40"
type input "3.47"
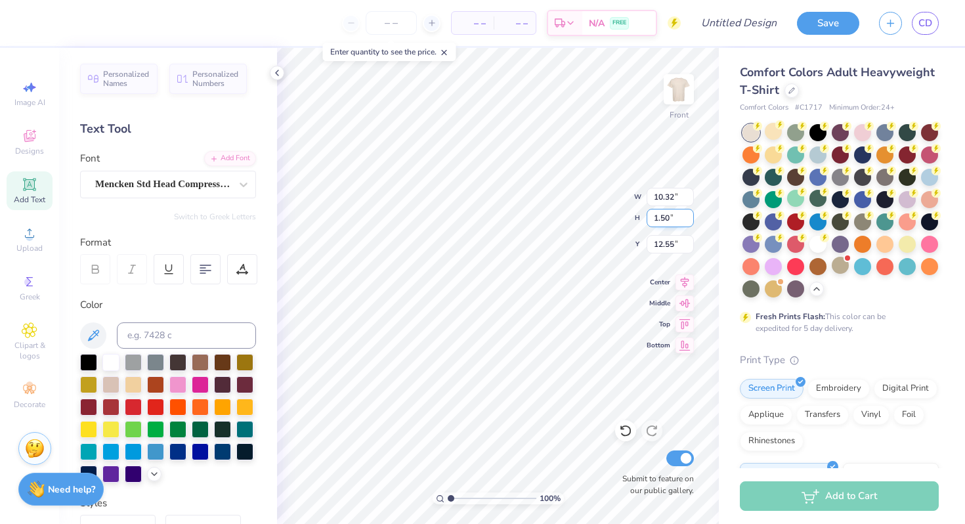
click at [660, 220] on input "1.50" at bounding box center [670, 218] width 47 height 18
type input "1.25"
type input "8.60"
type input "12.67"
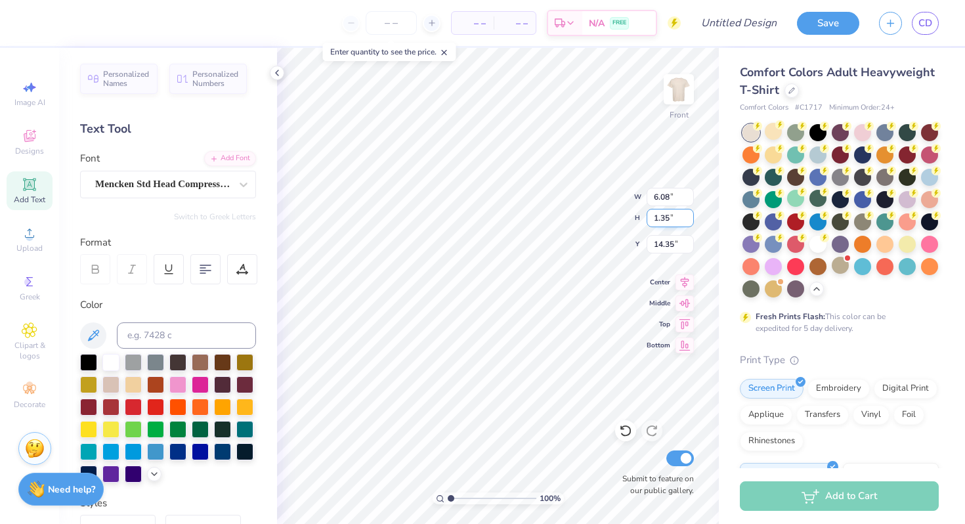
click at [664, 214] on input "1.35" at bounding box center [670, 218] width 47 height 18
type input "1.25"
type input "5.61"
type input "14.40"
type input "12.19"
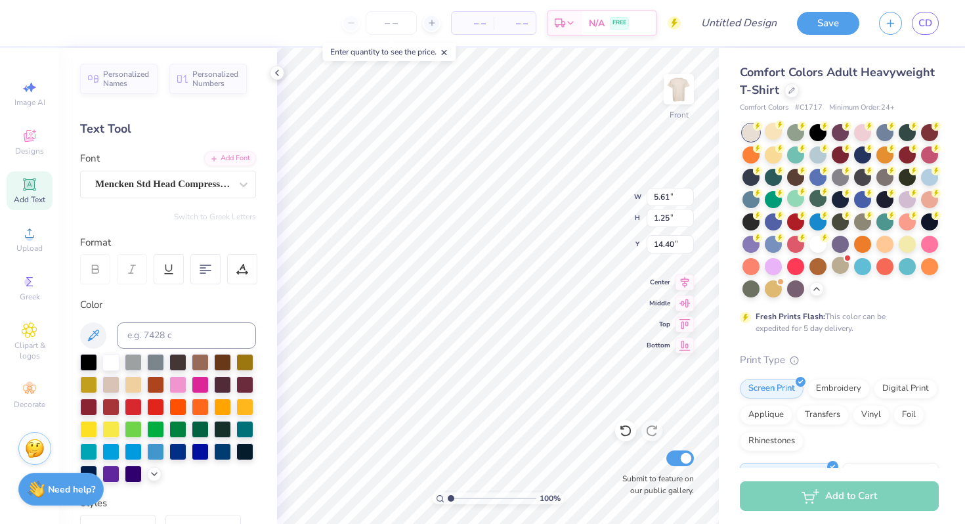
type input "13.75"
type input "3.98"
click at [685, 87] on img at bounding box center [679, 89] width 53 height 53
type input "3.00"
click at [659, 213] on input "2.67" at bounding box center [670, 218] width 47 height 18
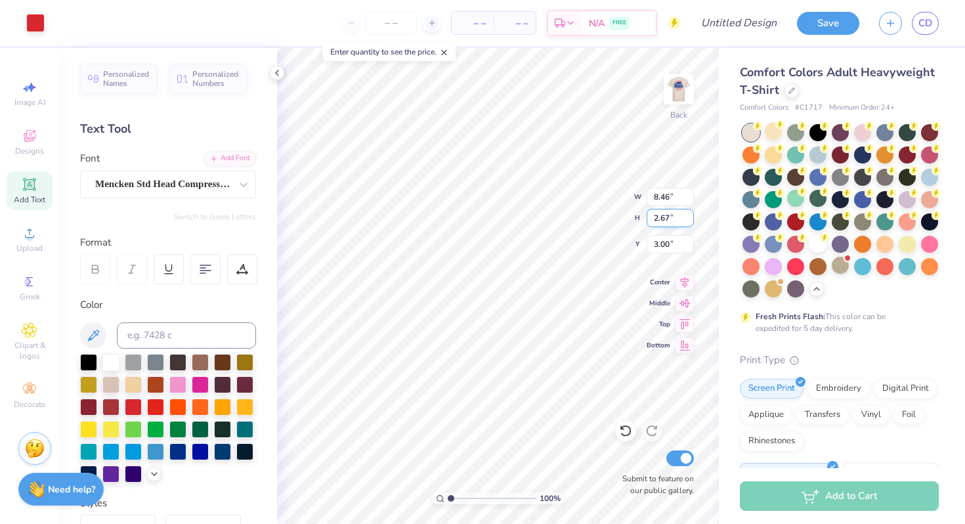
click at [659, 213] on input "2.67" at bounding box center [670, 218] width 47 height 18
type input "1.25"
type input "3.97"
type input "3.71"
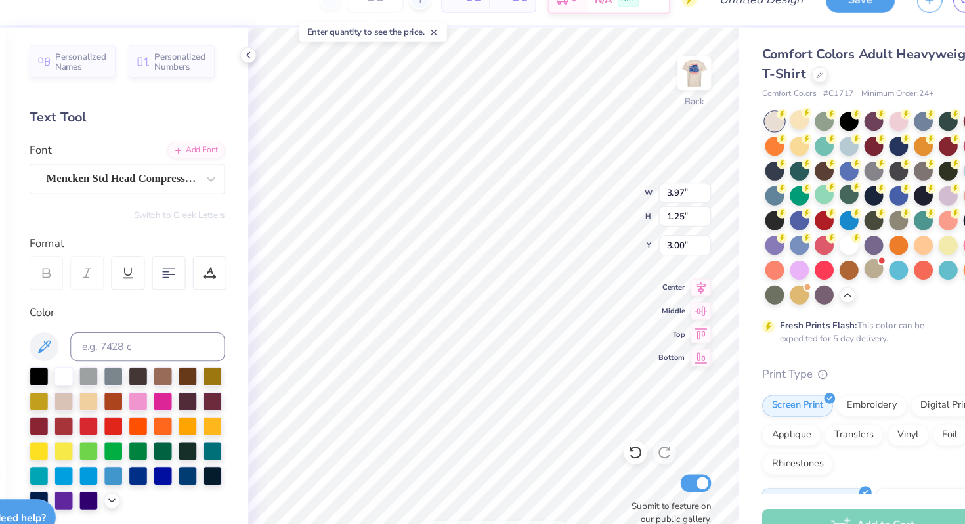
type input "3.00"
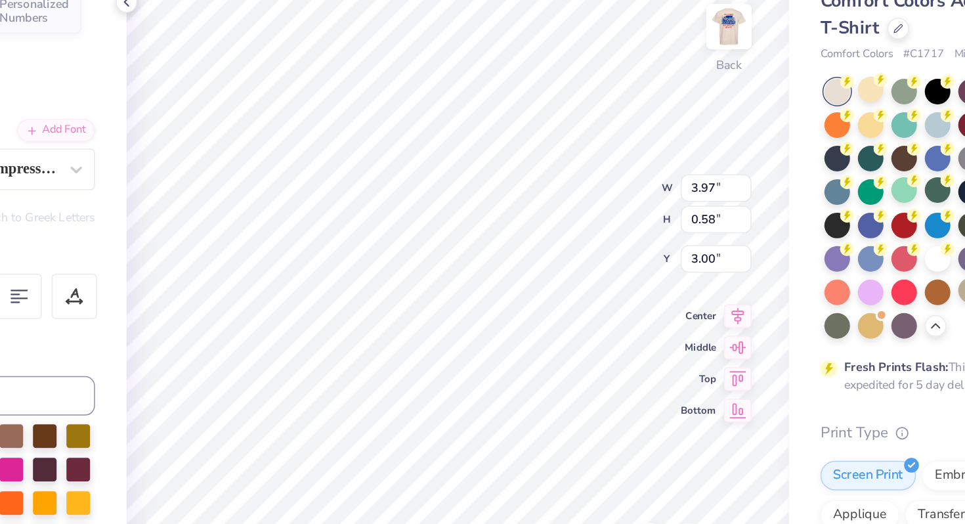
type textarea "IRON SKILLET"
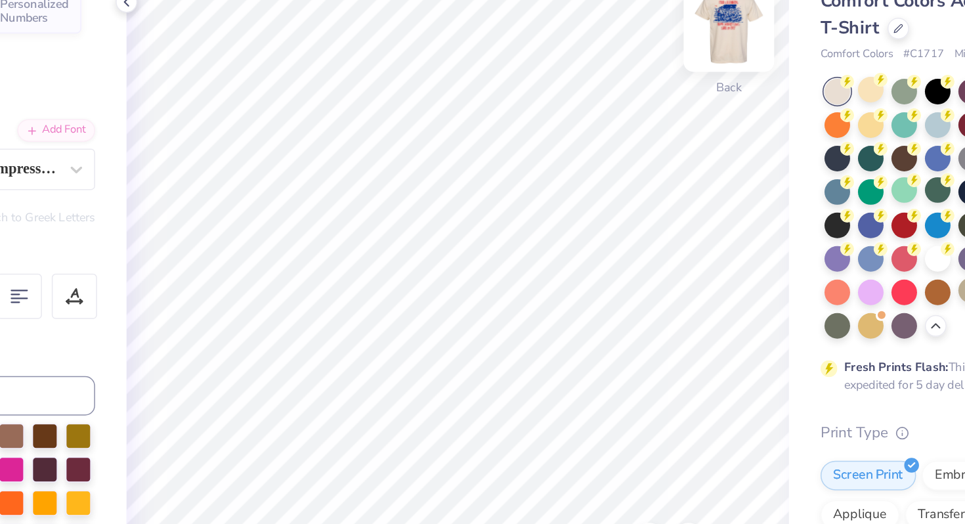
click at [679, 93] on img at bounding box center [679, 89] width 53 height 53
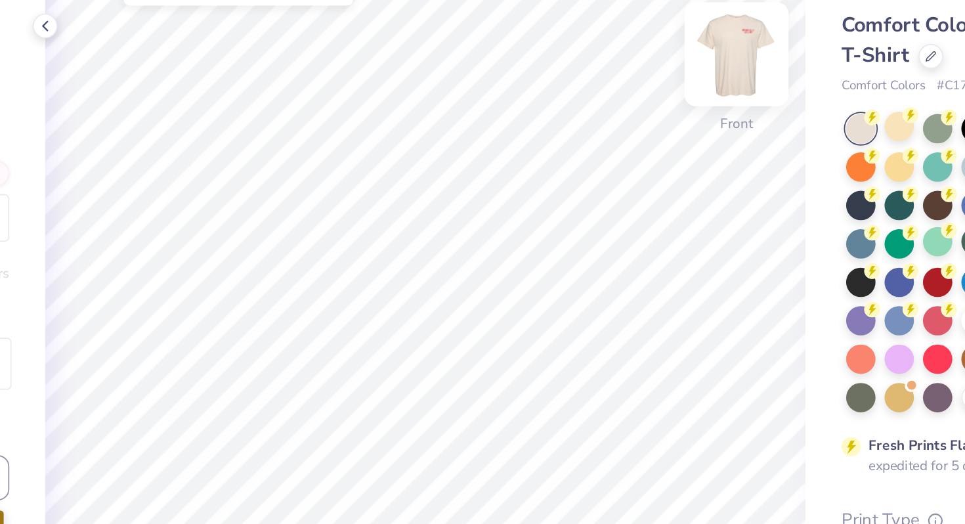
click at [691, 85] on img at bounding box center [679, 89] width 53 height 53
click at [685, 94] on img at bounding box center [679, 89] width 53 height 53
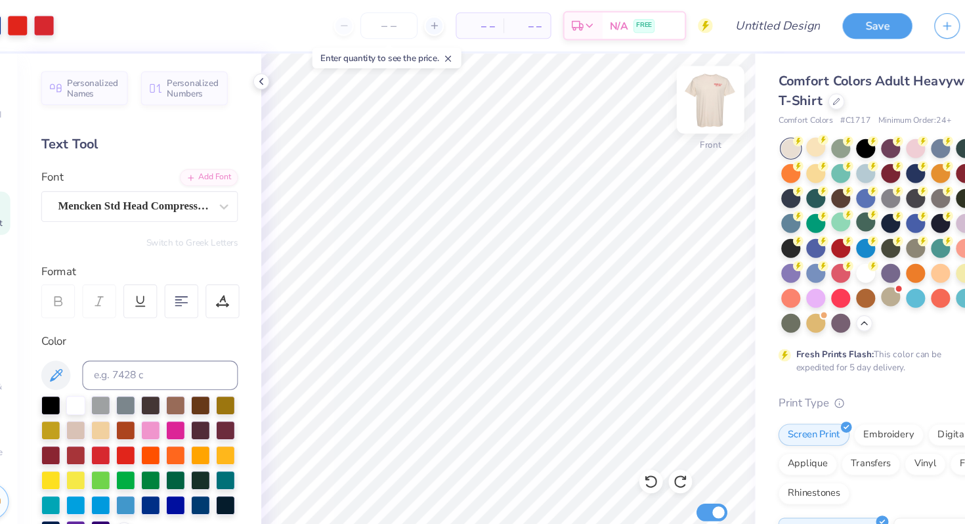
click at [681, 92] on img at bounding box center [679, 89] width 53 height 53
click at [679, 80] on img at bounding box center [679, 89] width 53 height 53
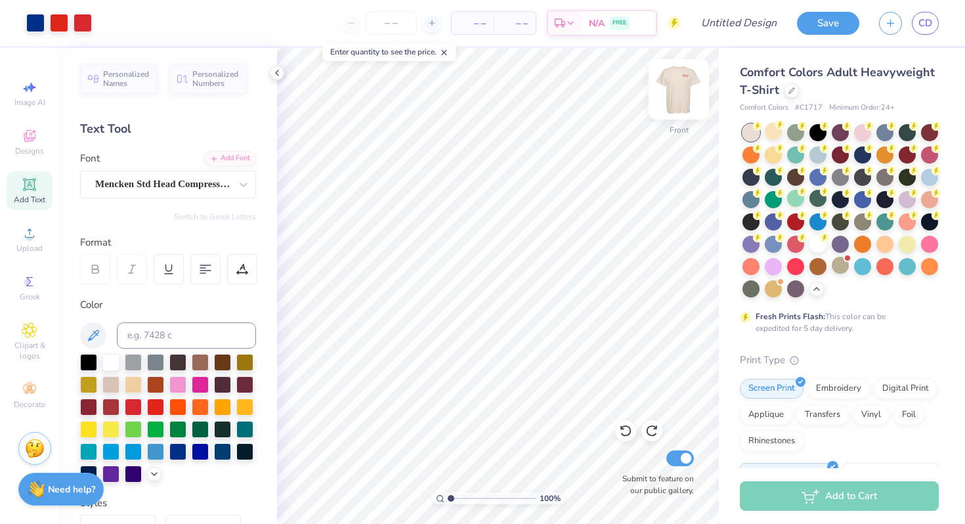
click at [687, 93] on img at bounding box center [679, 89] width 53 height 53
click at [685, 95] on img at bounding box center [679, 89] width 53 height 53
click at [686, 97] on img at bounding box center [679, 89] width 53 height 53
click at [678, 98] on img at bounding box center [679, 89] width 53 height 53
click at [673, 93] on img at bounding box center [679, 89] width 53 height 53
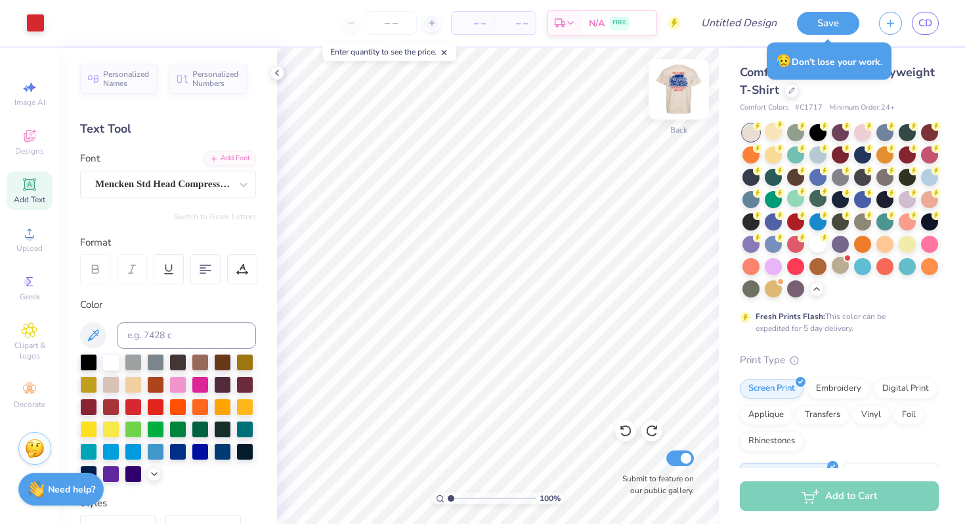
click at [679, 95] on img at bounding box center [679, 89] width 53 height 53
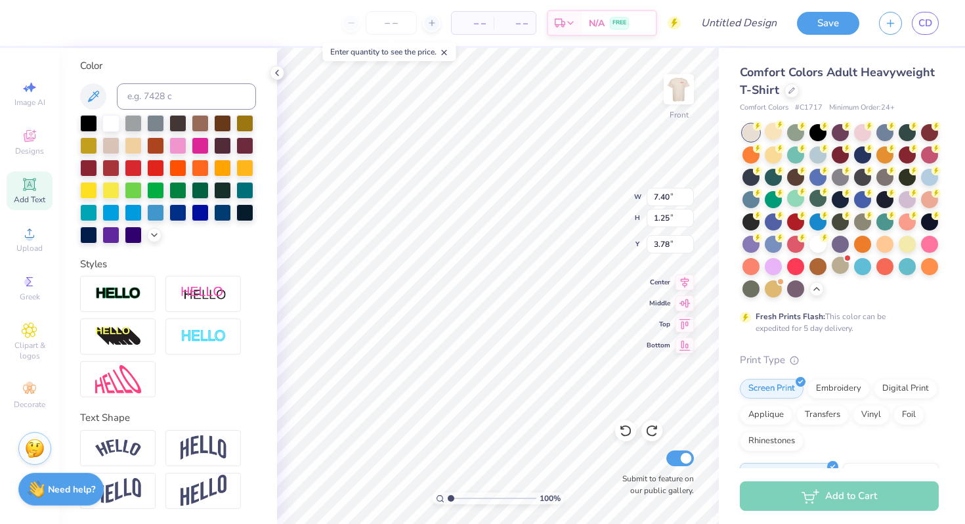
scroll to position [0, 0]
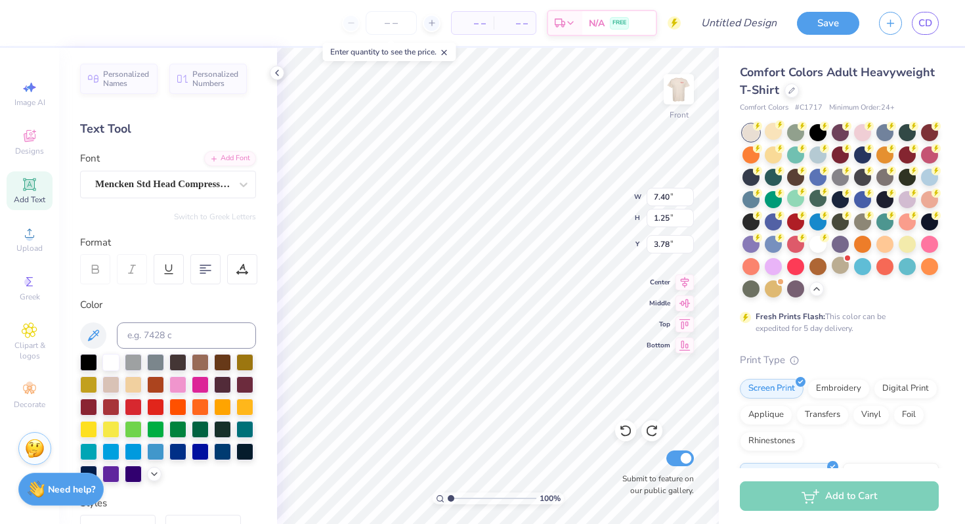
type textarea "FIJI x LAMBDA"
click at [666, 216] on input "1.25" at bounding box center [670, 218] width 47 height 18
click at [666, 226] on input "1.25" at bounding box center [670, 218] width 47 height 18
type input "1"
type input "5.92"
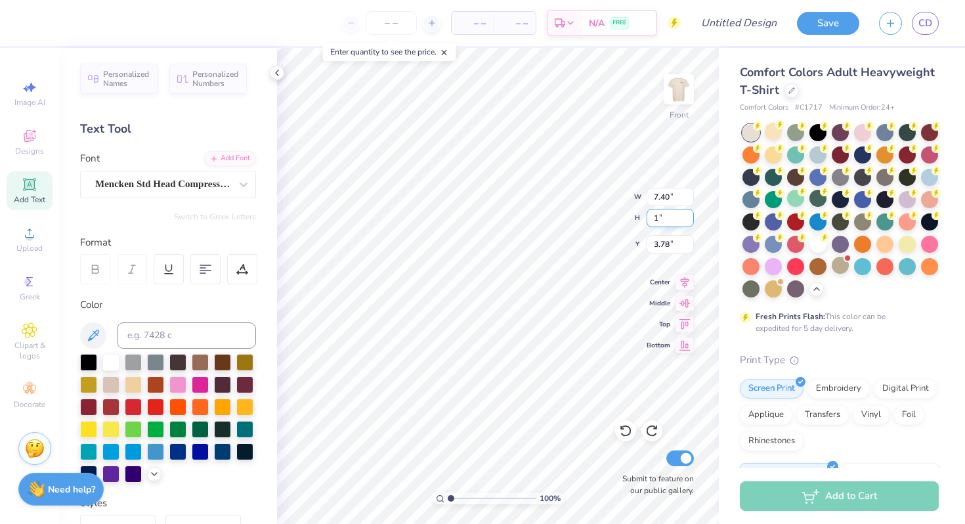
type input "1.00"
type input "3.91"
type input "1.2"
type input "7.10"
type input "1.20"
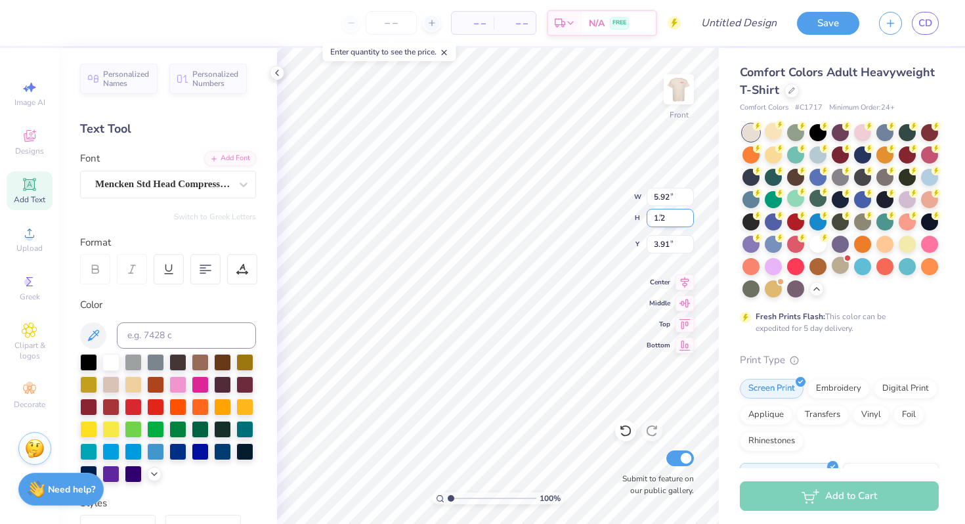
type input "3.81"
click at [668, 220] on input "1.25" at bounding box center [670, 218] width 47 height 18
type input "1.2"
type input "8.26"
type input "1.20"
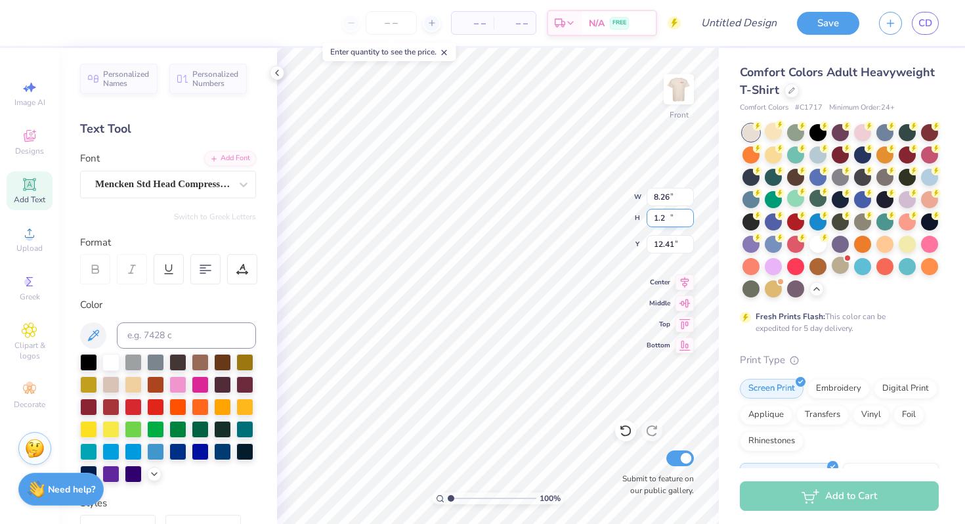
type input "12.41"
click at [666, 219] on input "1.25" at bounding box center [670, 218] width 47 height 18
type input "1.2"
type input "5.39"
type input "1.20"
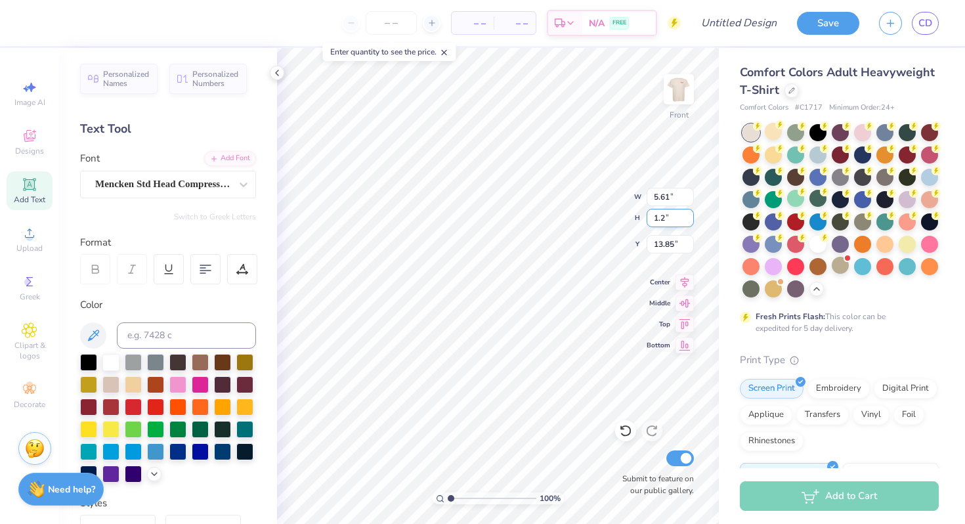
type input "13.87"
type input "4.03"
type input "12.19"
type input "13.75"
click at [668, 221] on input "1.20" at bounding box center [670, 218] width 47 height 18
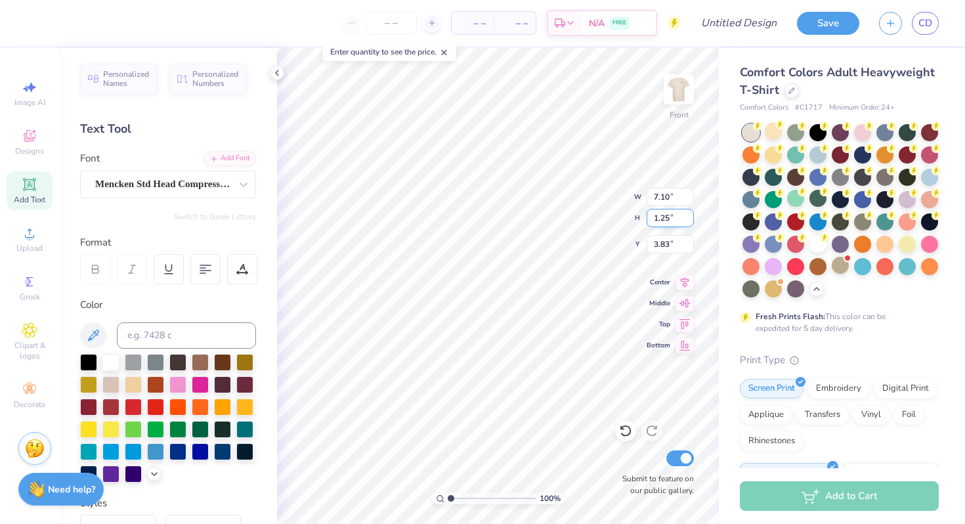
type input "1.25"
type input "7.39"
type input "3.81"
type input "3.98"
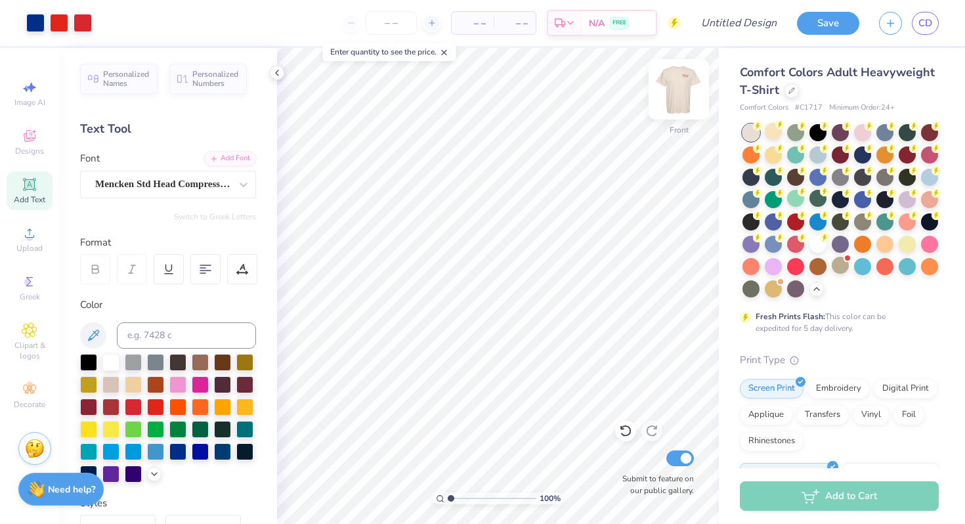
click at [679, 98] on img at bounding box center [679, 89] width 53 height 53
click at [679, 98] on img at bounding box center [679, 89] width 26 height 26
click at [677, 95] on img at bounding box center [679, 89] width 53 height 53
type input "4.53"
type input "4.22"
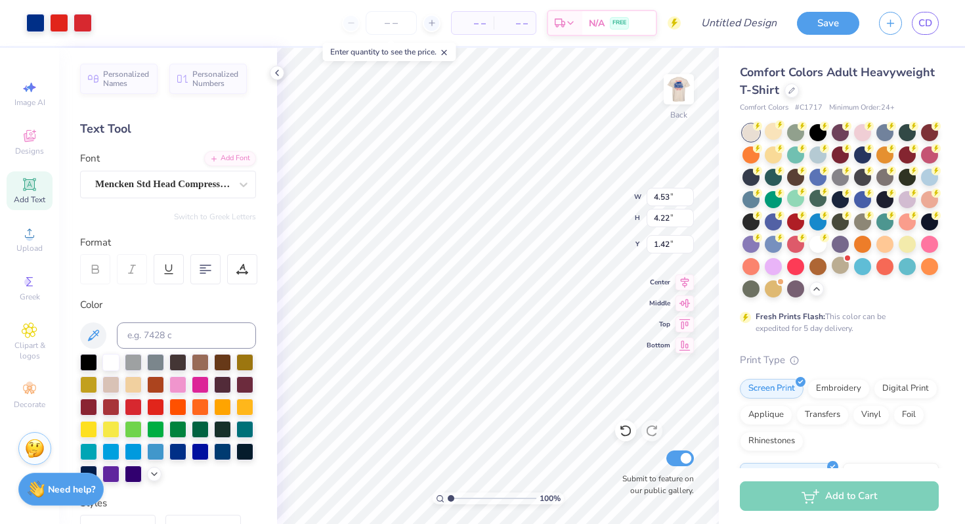
type input "6.71"
type input "3.44"
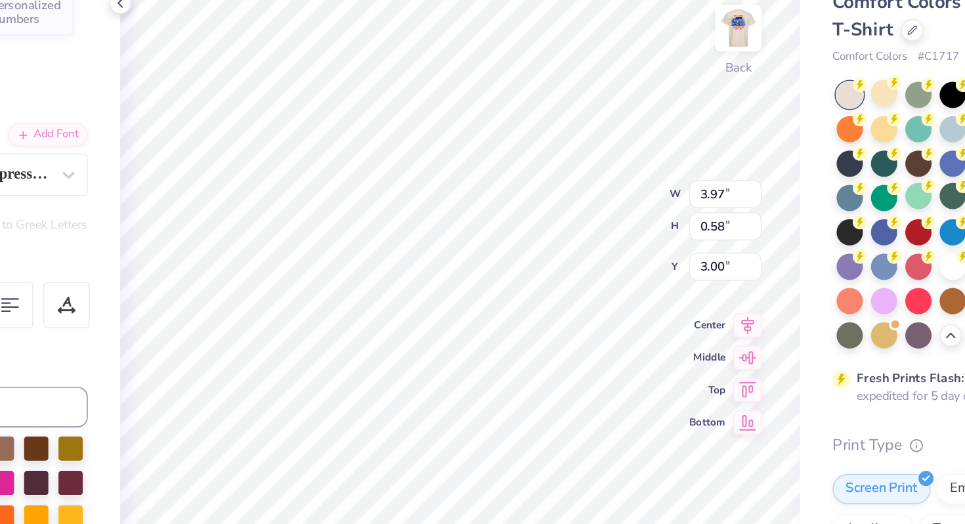
type input "4.95"
click at [663, 217] on input "0.47" at bounding box center [670, 218] width 47 height 18
type input ".6"
type input "3.55"
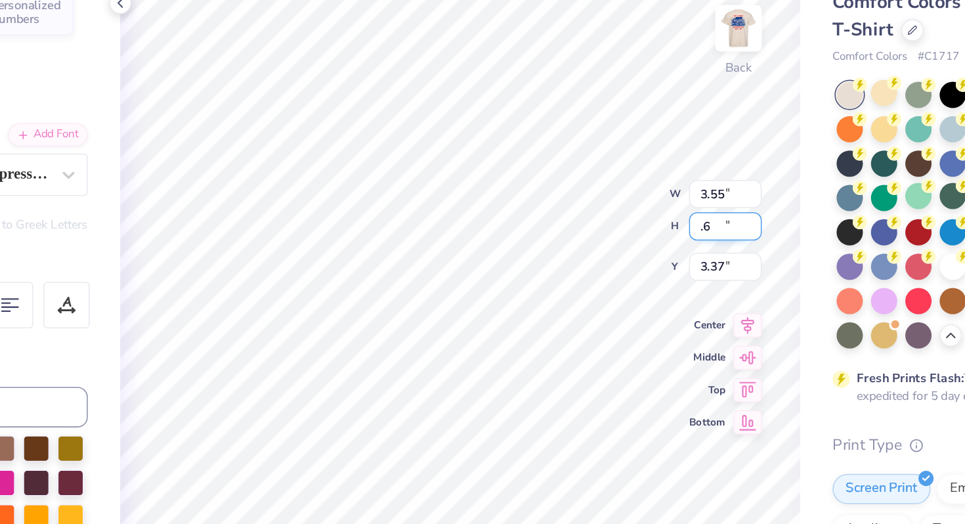
type input "0.60"
type input "3.37"
click at [574, 211] on div "100 % Back W 3.55 3.55 " H 0.60 0.60 " Y 3.37 3.37 " Center Middle Top Bottom S…" at bounding box center [498, 286] width 442 height 476
click at [664, 220] on input "0.58" at bounding box center [670, 218] width 47 height 18
click at [669, 220] on input "0.58" at bounding box center [670, 218] width 47 height 18
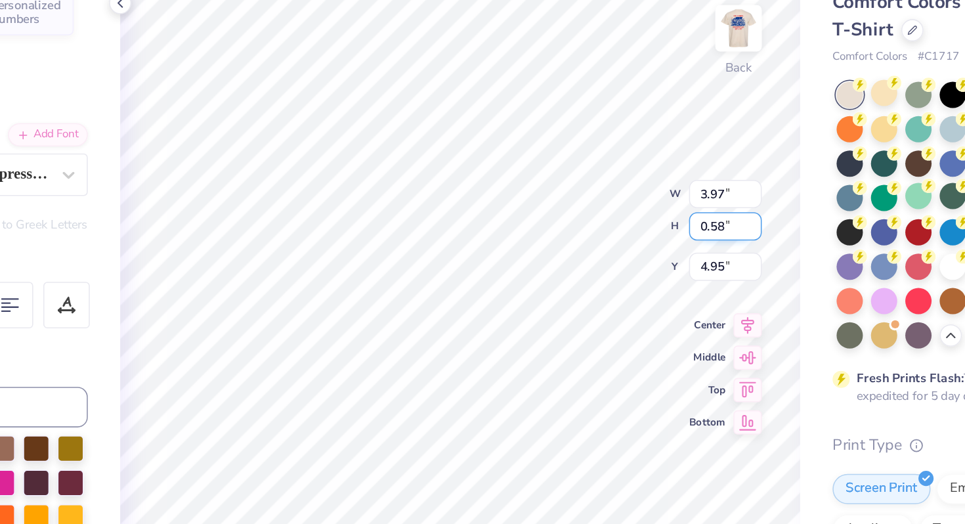
click at [669, 220] on input "0.58" at bounding box center [670, 218] width 47 height 18
type input "0.5"
type input "3.44"
type input "0.50"
type input "4.99"
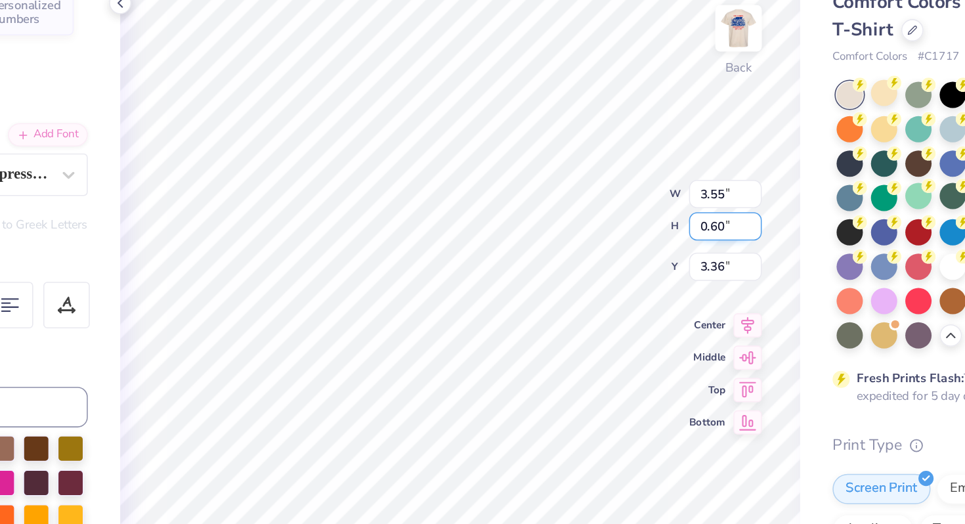
click at [666, 219] on input "0.60" at bounding box center [670, 218] width 47 height 18
type input "0.550"
type input "3.25"
type input "0.55"
type input "3.39"
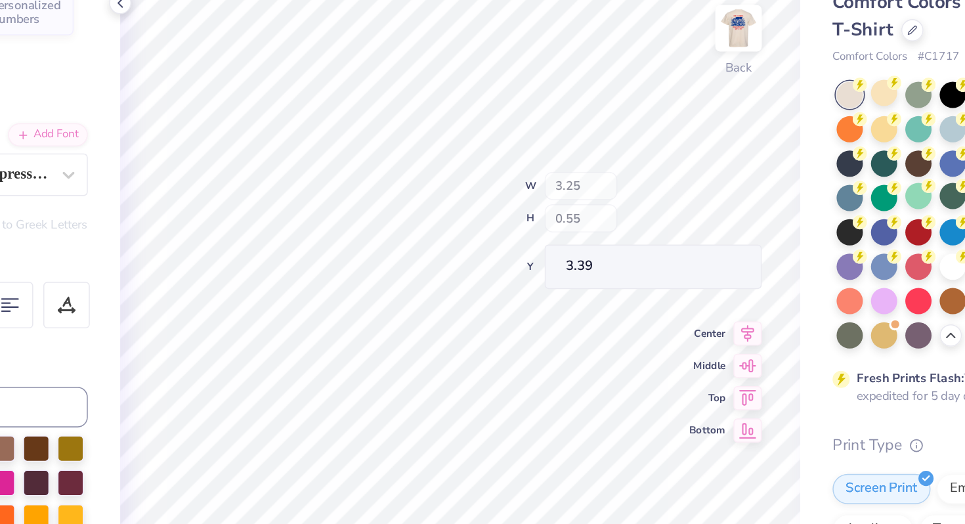
click at [601, 218] on div "100 % Back W 3.25 H 0.55 Y 3.39 Center Middle Top Bottom Submit to feature on o…" at bounding box center [498, 286] width 442 height 476
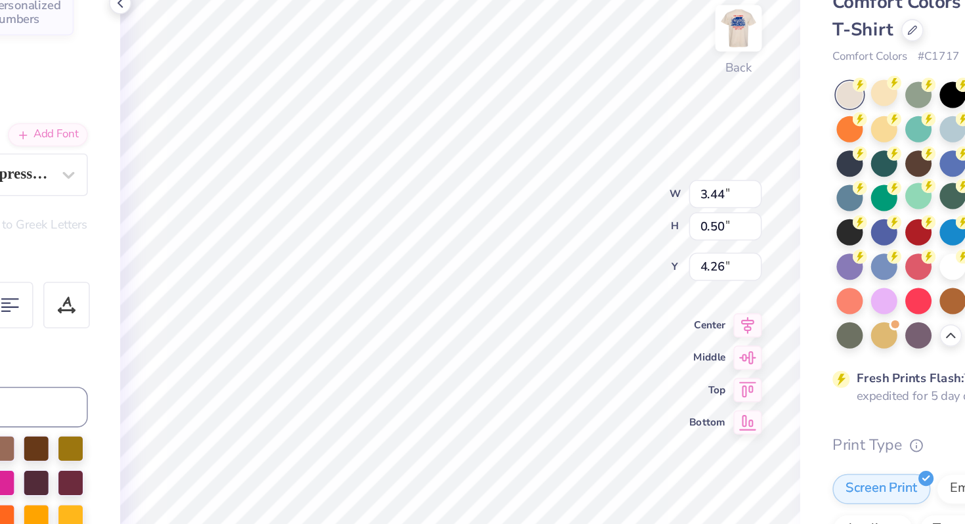
type input "4.26"
type input "3.25"
type input "0.55"
type input "3.30"
type input "3.44"
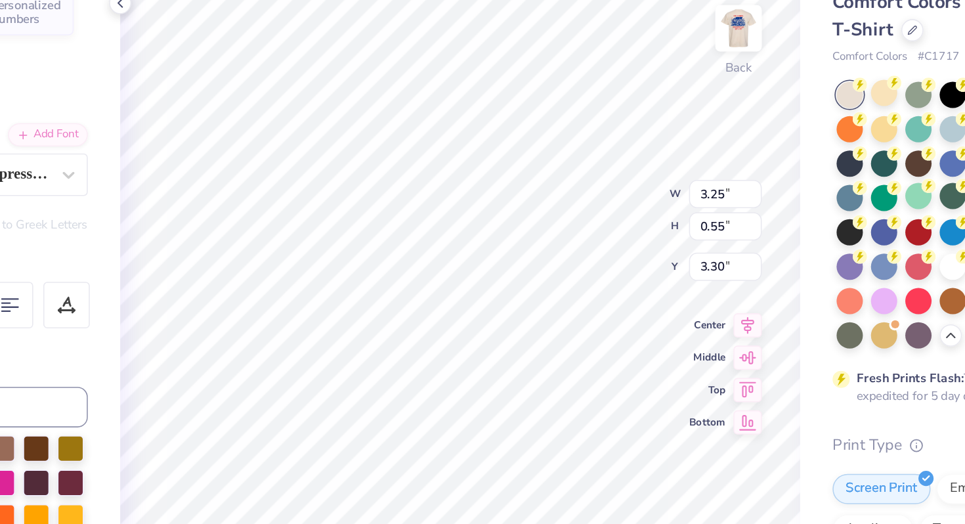
type input "0.50"
type input "3.85"
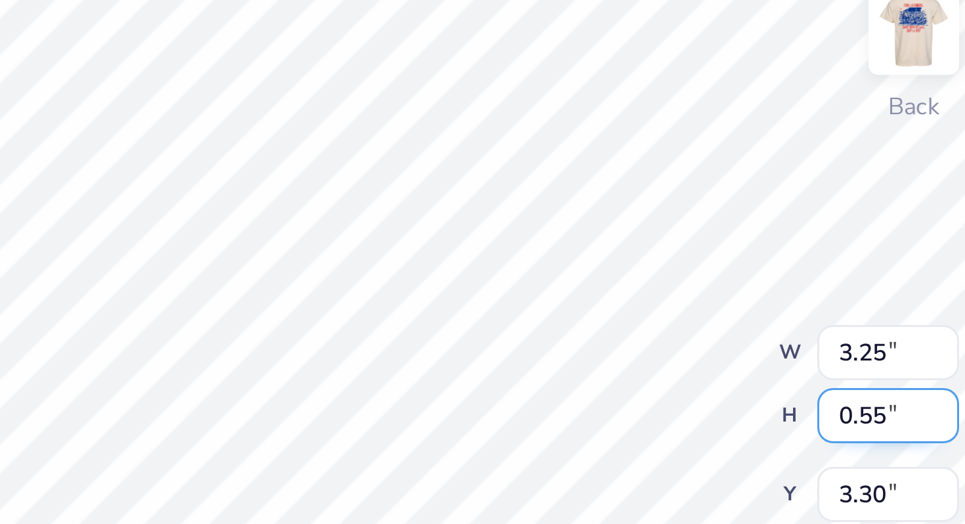
click at [663, 215] on input "0.55" at bounding box center [670, 218] width 47 height 18
click at [668, 215] on input "0.55" at bounding box center [670, 218] width 47 height 18
type input "0.5"
type input "2.96"
type input "0.50"
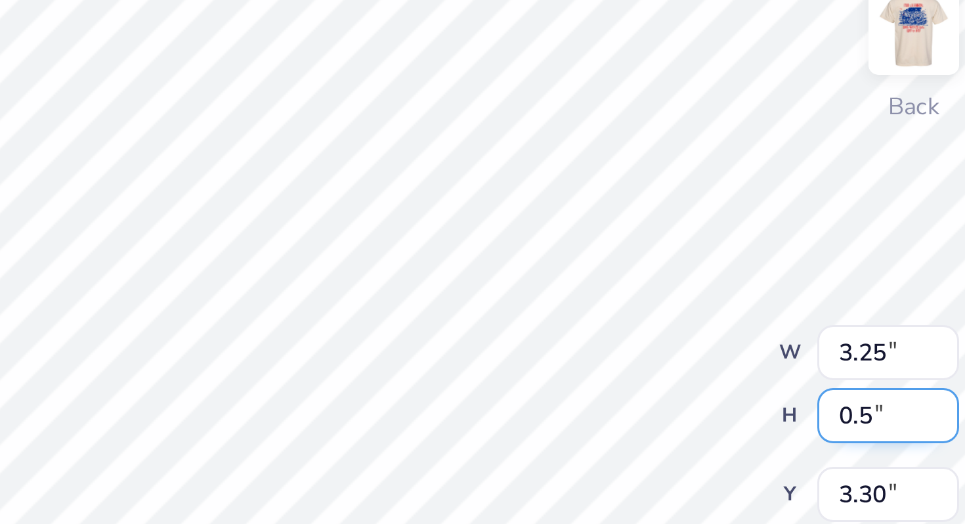
type input "3.32"
type input "3.00"
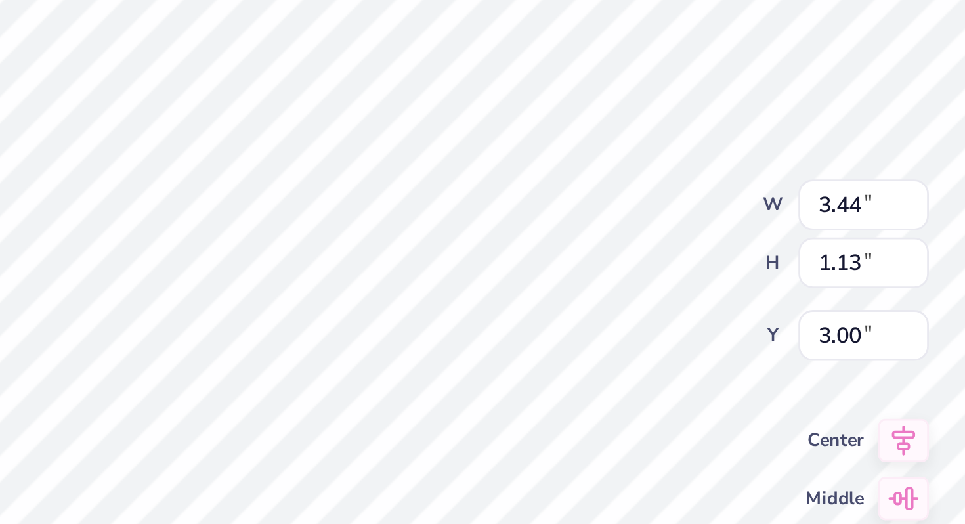
click at [584, 209] on div "100 % Back W 3.44 3.44 " H 1.13 1.13 " Y 3.00 3.00 " Center Middle Top Bottom S…" at bounding box center [498, 286] width 442 height 476
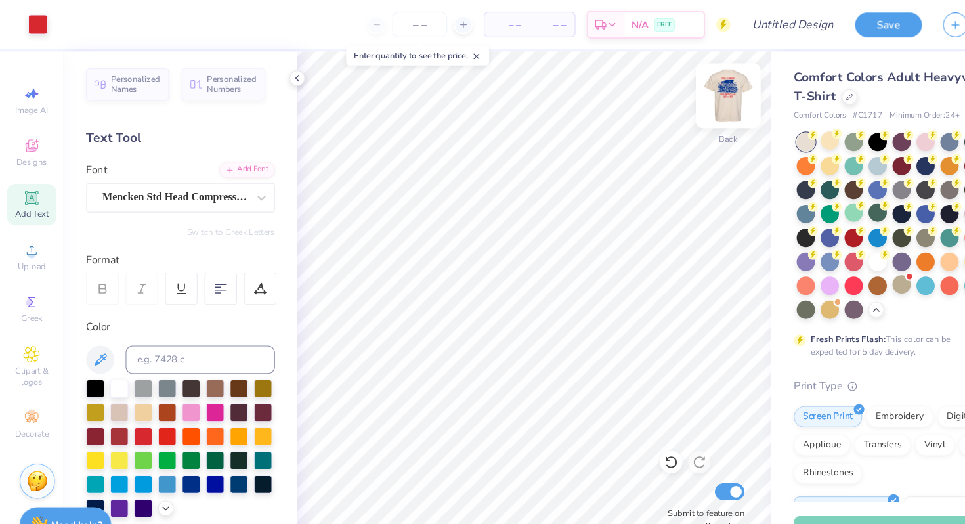
click at [682, 93] on img at bounding box center [679, 89] width 53 height 53
click at [683, 80] on img at bounding box center [679, 89] width 53 height 53
click at [763, 19] on input "Design Title" at bounding box center [755, 23] width 64 height 26
type input "Draft"
click at [825, 16] on button "Save" at bounding box center [828, 23] width 62 height 23
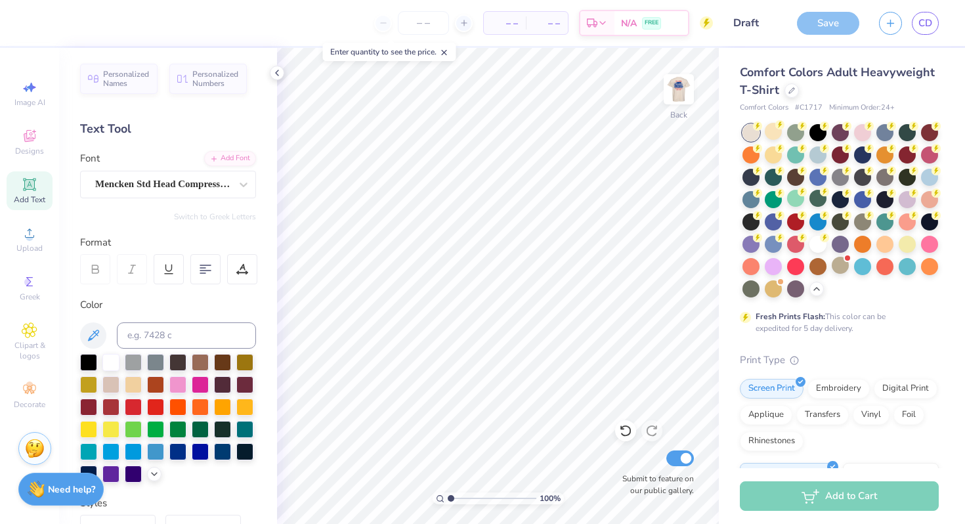
click at [830, 16] on div "Save" at bounding box center [828, 23] width 62 height 23
click at [826, 24] on div "Save" at bounding box center [828, 23] width 62 height 23
click at [685, 107] on div "Back" at bounding box center [679, 97] width 30 height 47
click at [677, 95] on img at bounding box center [679, 89] width 26 height 26
click at [821, 16] on div "Save" at bounding box center [828, 23] width 62 height 23
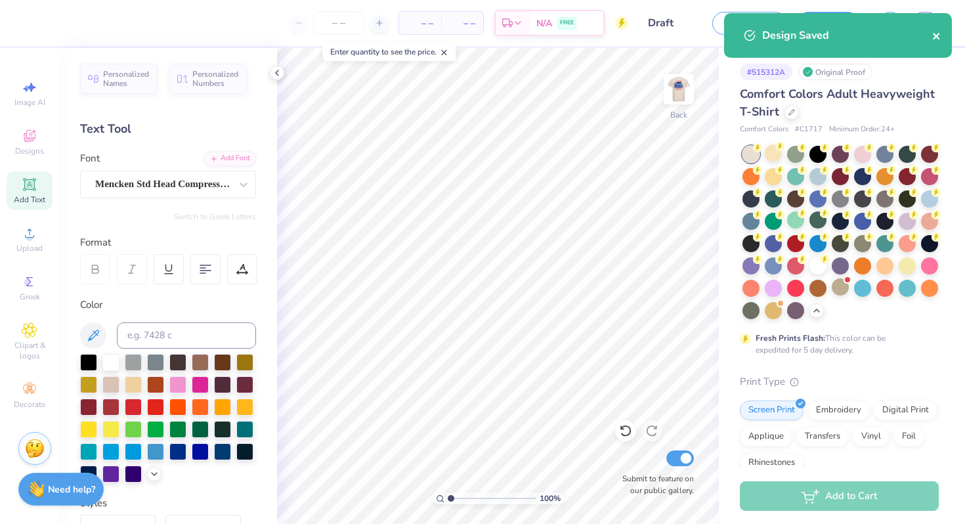
click at [937, 39] on icon "close" at bounding box center [936, 36] width 9 height 11
